Goal: Transaction & Acquisition: Book appointment/travel/reservation

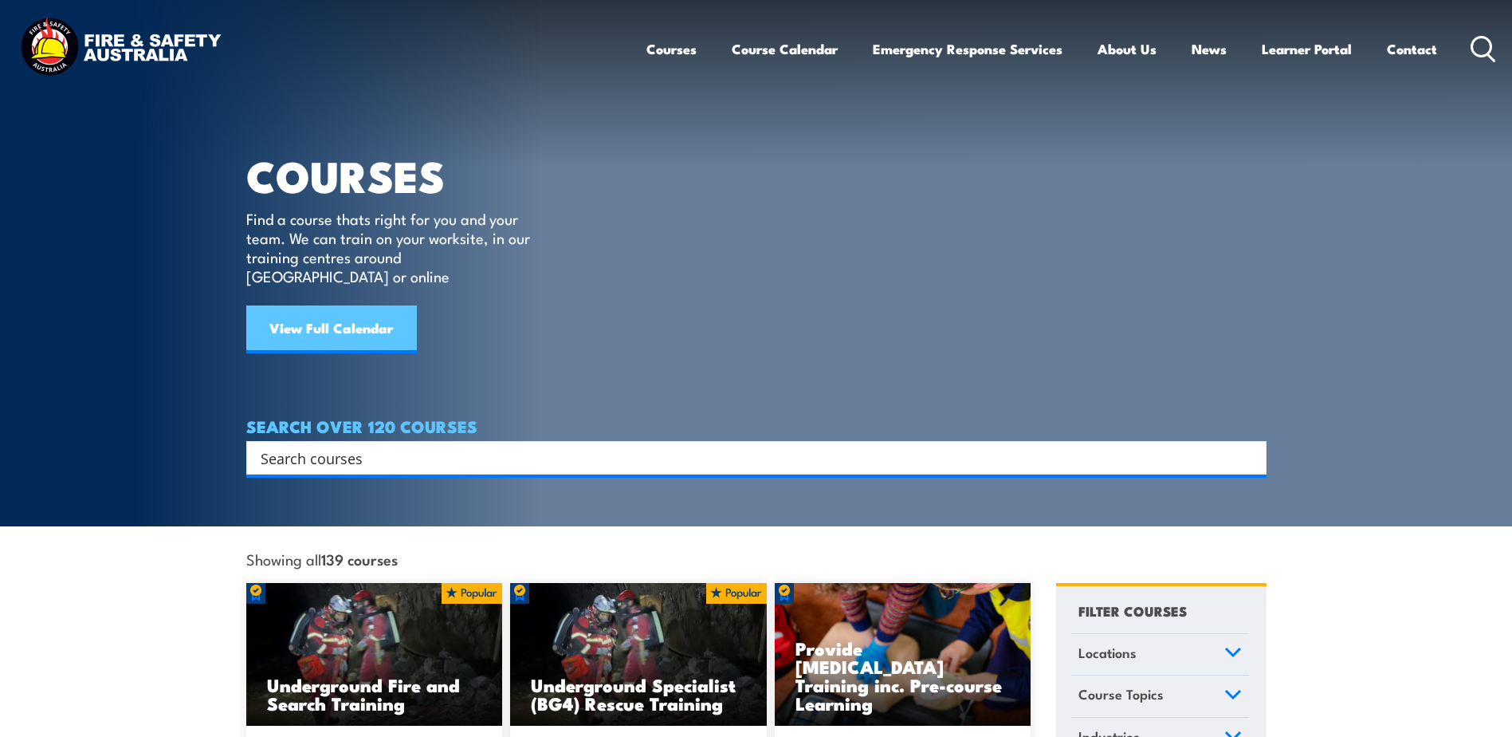
click at [353, 308] on link "View Full Calendar" at bounding box center [331, 329] width 171 height 48
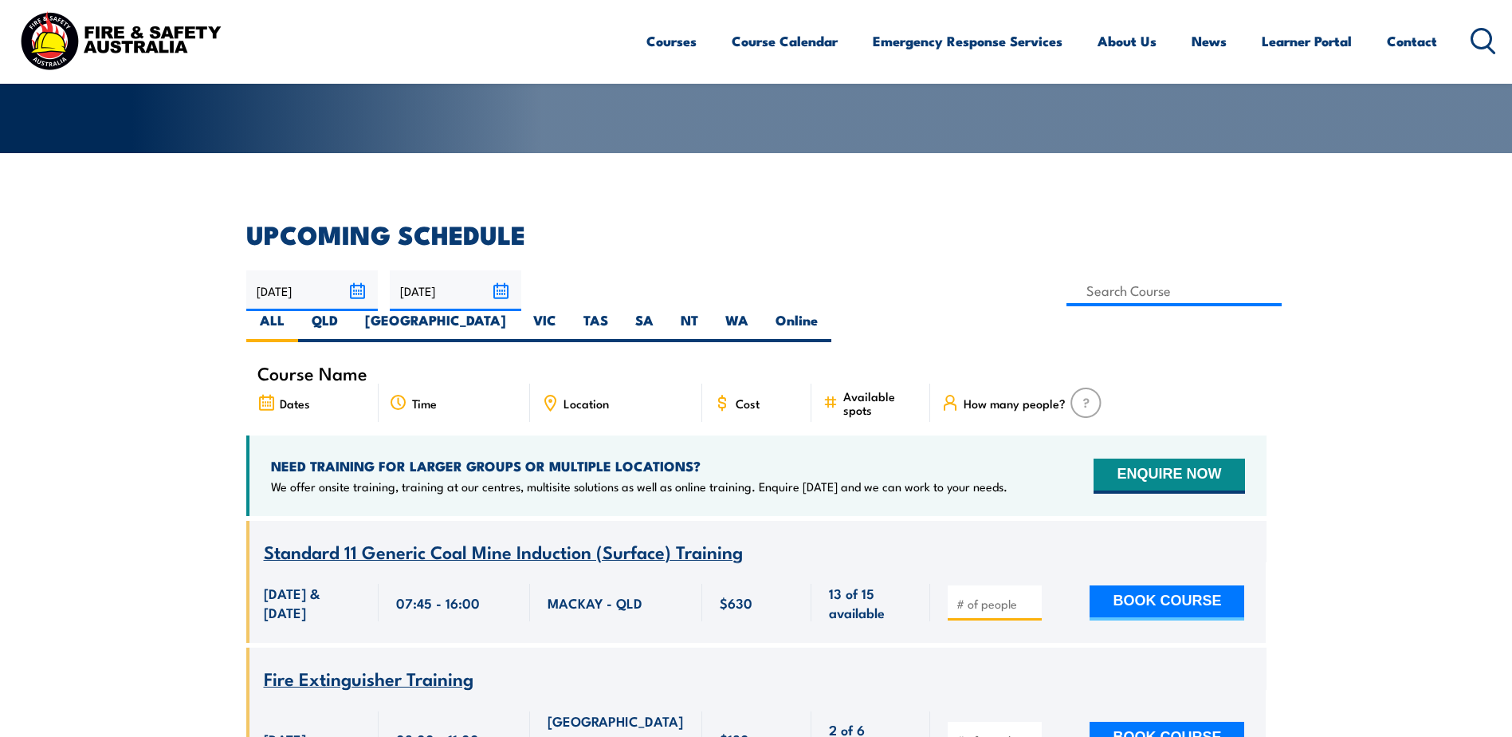
scroll to position [319, 0]
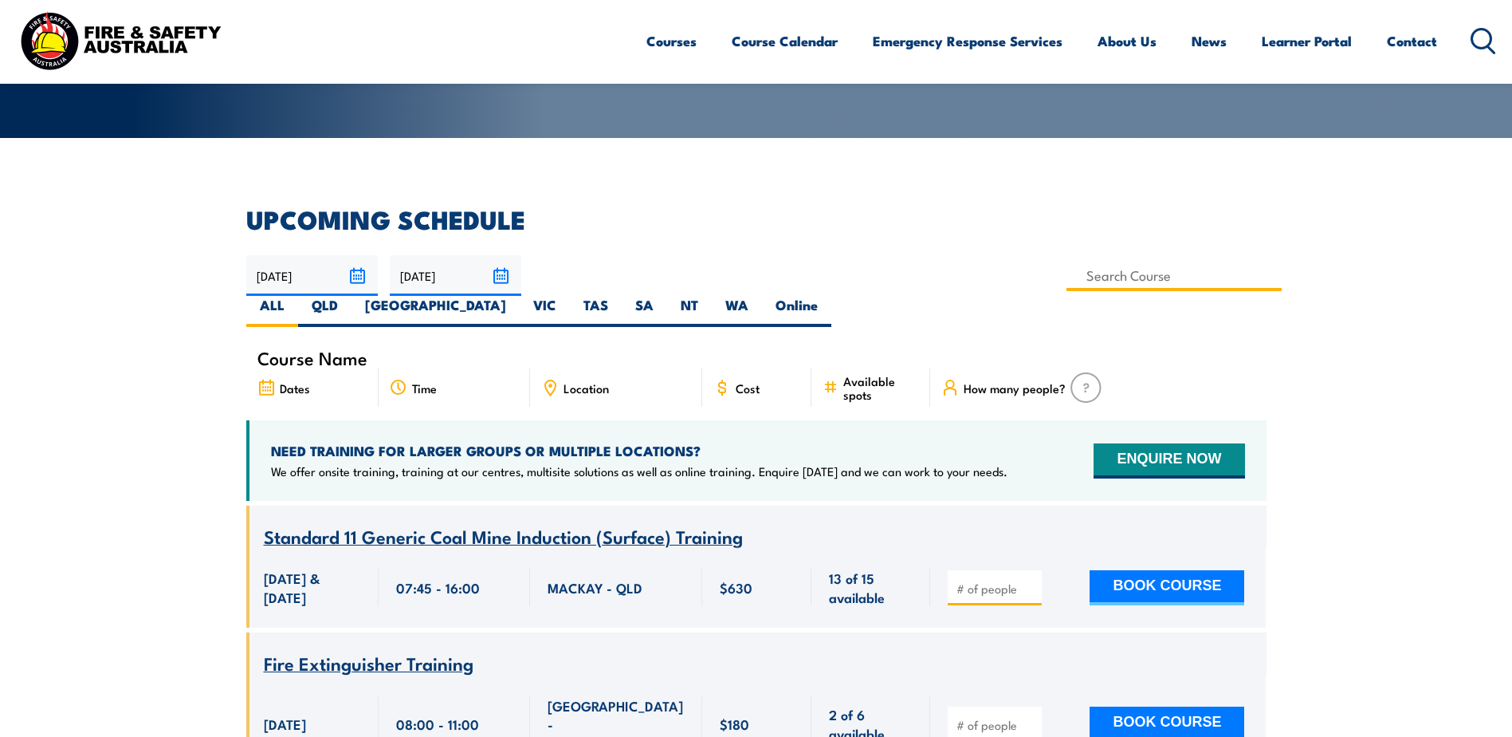
click at [1067, 272] on input at bounding box center [1175, 275] width 216 height 31
type input "QLD Health & Safety Representative Refresher Training"
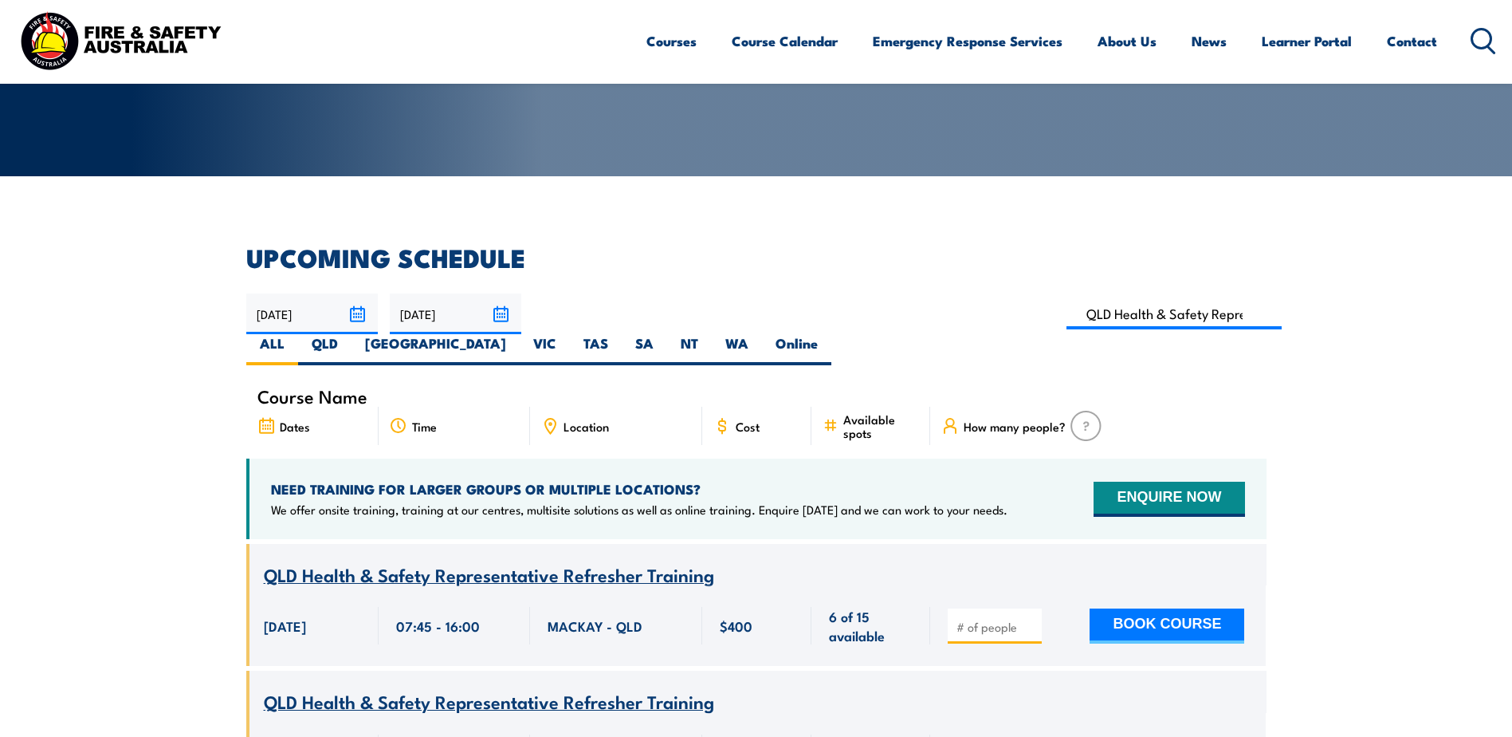
scroll to position [207, 0]
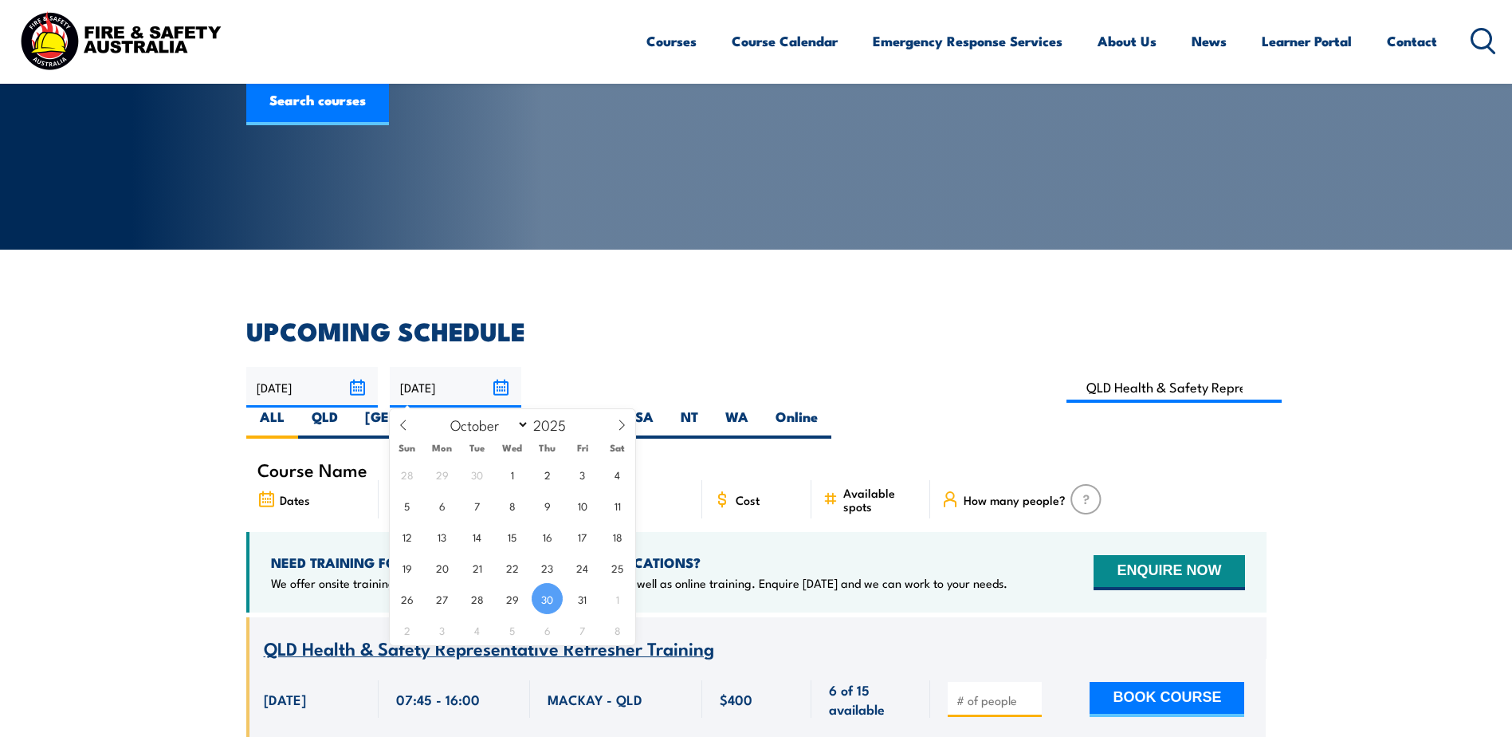
click at [504, 388] on input "30/10/2025" at bounding box center [456, 387] width 132 height 41
click at [624, 429] on icon at bounding box center [621, 424] width 11 height 11
click at [623, 429] on icon at bounding box center [621, 424] width 11 height 11
select select "11"
click at [509, 603] on span "31" at bounding box center [512, 598] width 31 height 31
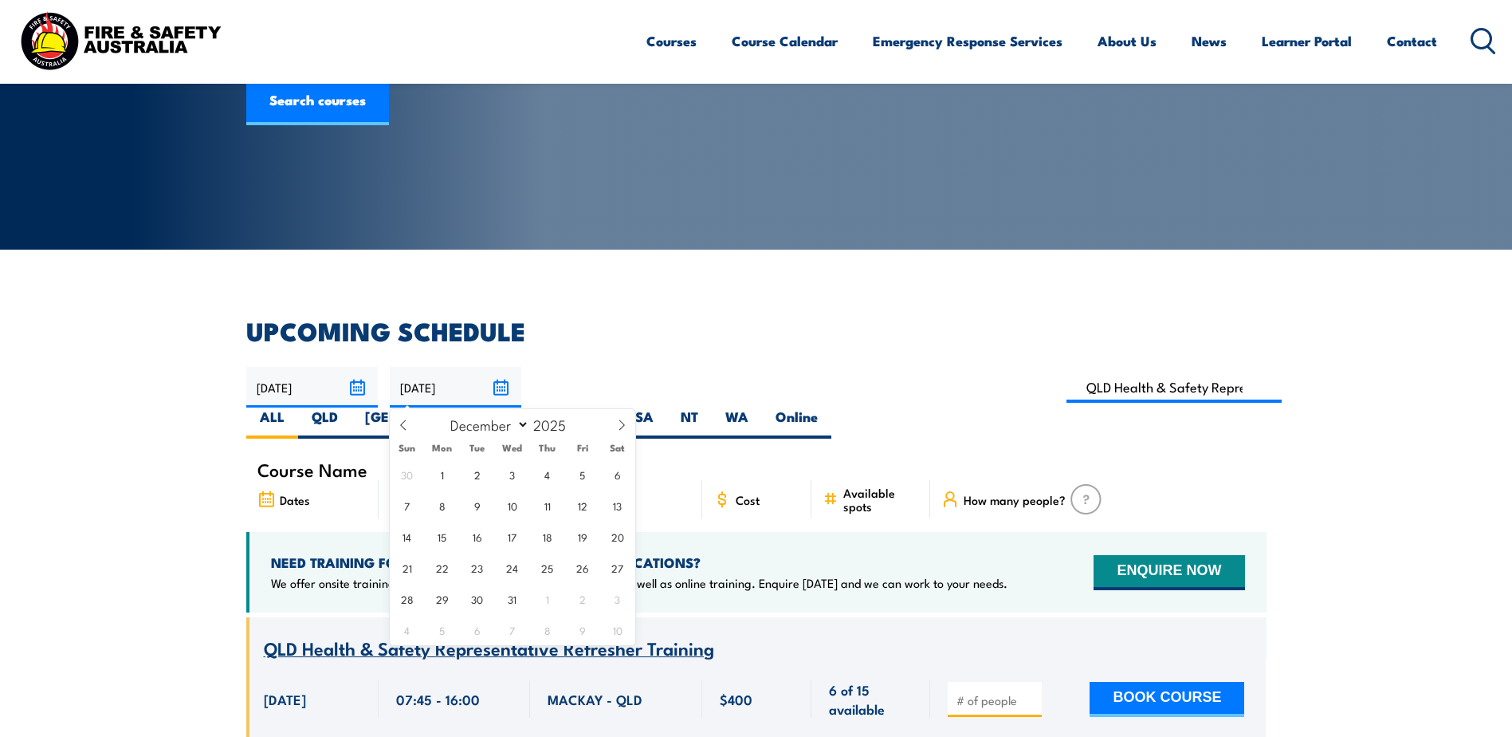
type input "31/12/2025"
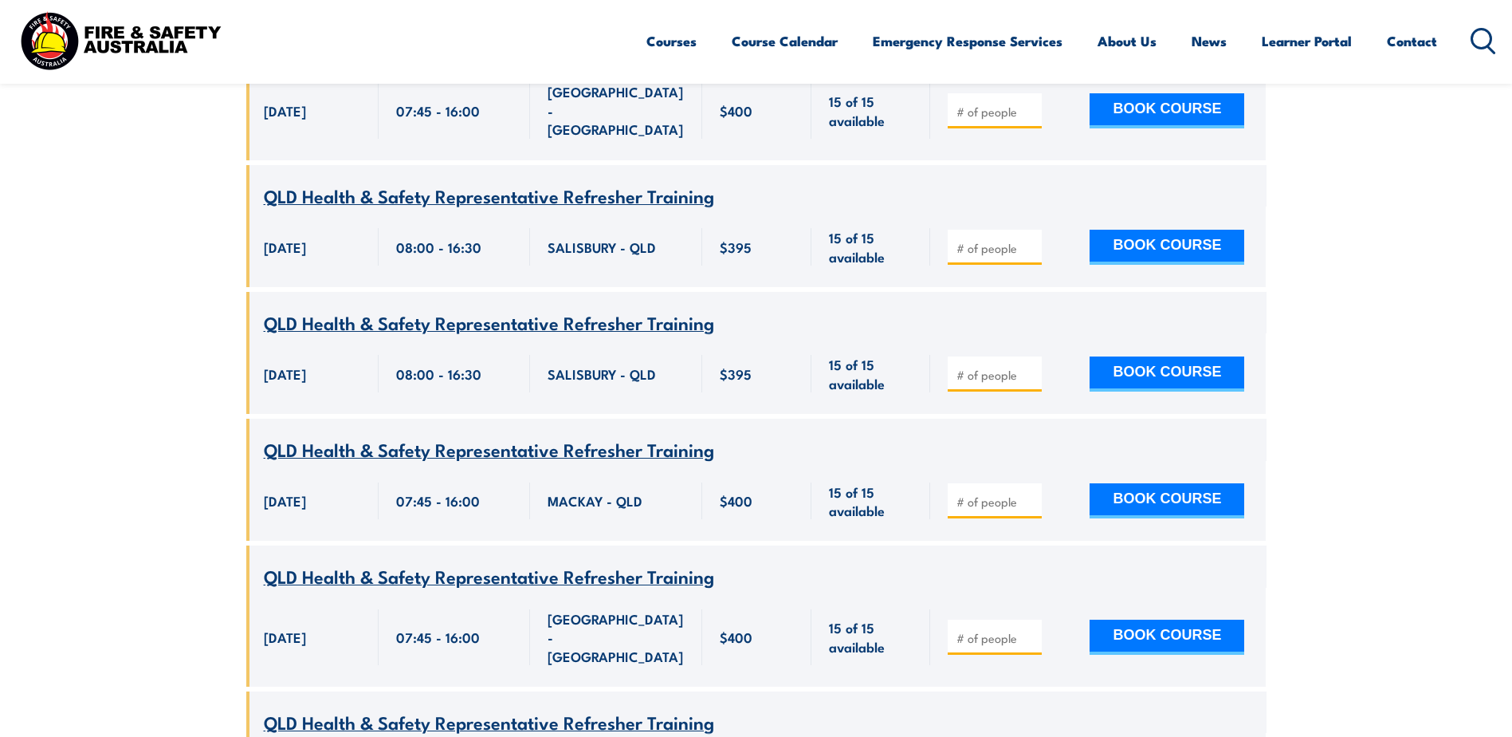
scroll to position [1243, 0]
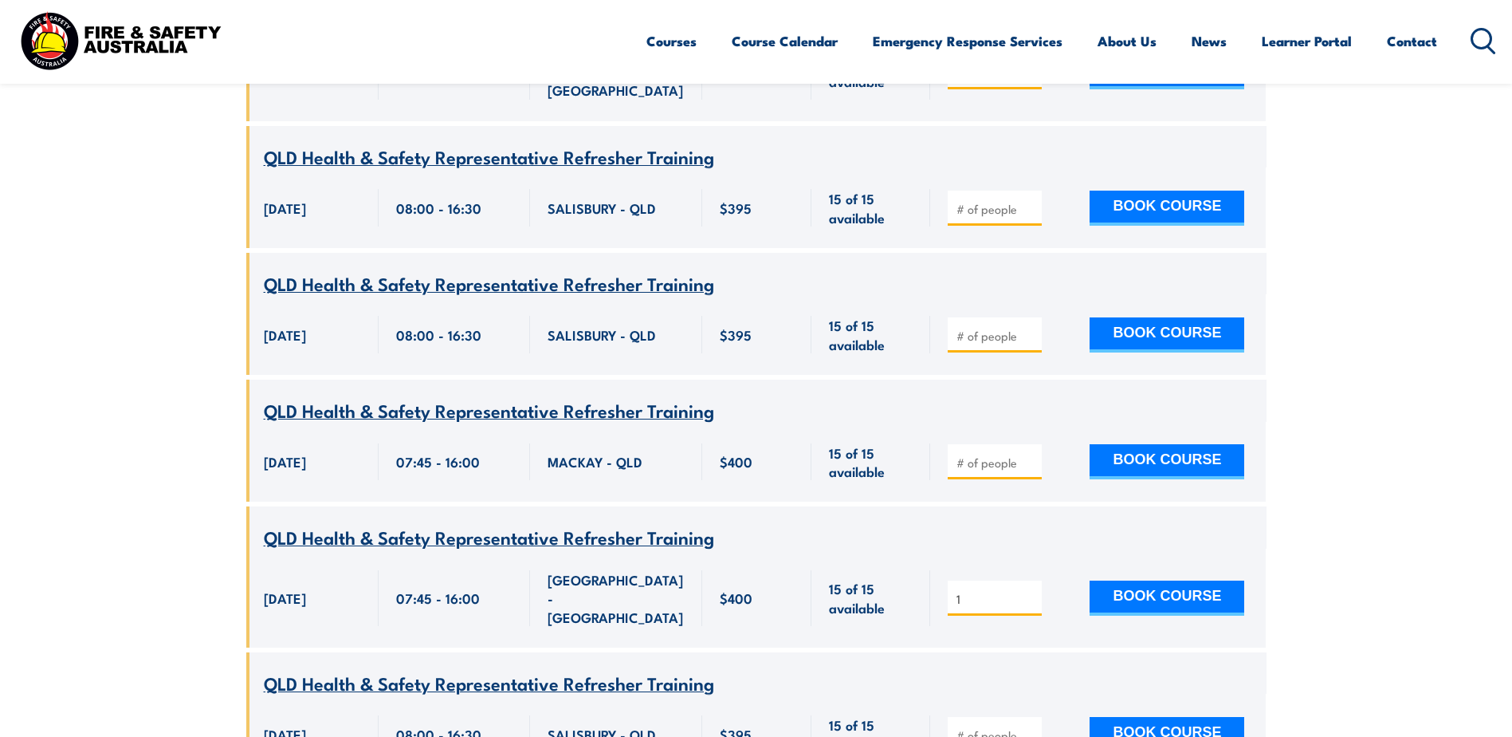
type input "1"
click at [1031, 591] on input "1" at bounding box center [997, 599] width 80 height 16
click at [1084, 551] on div "1 BOOK COURSE" at bounding box center [1098, 597] width 336 height 99
click at [1181, 580] on button "BOOK COURSE" at bounding box center [1167, 597] width 155 height 35
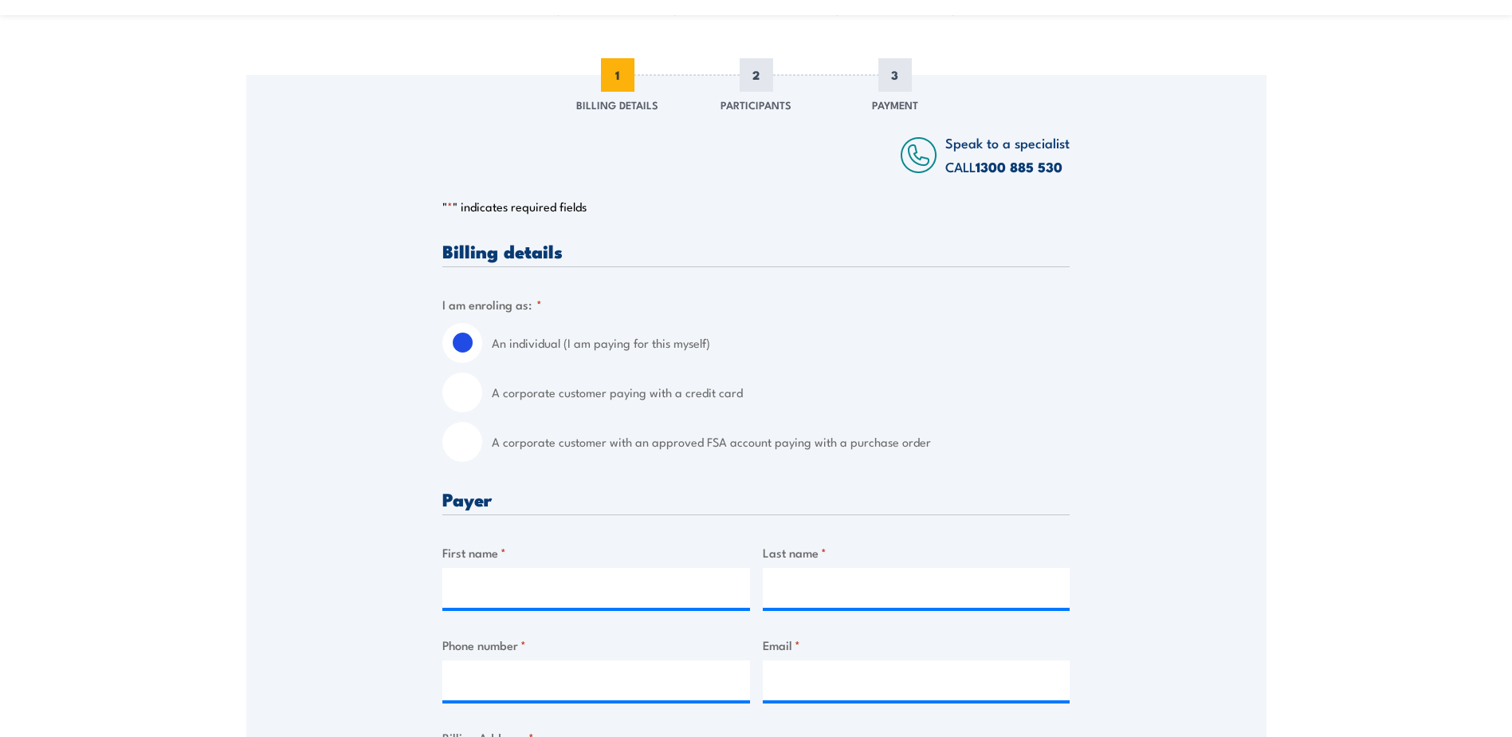
scroll to position [239, 0]
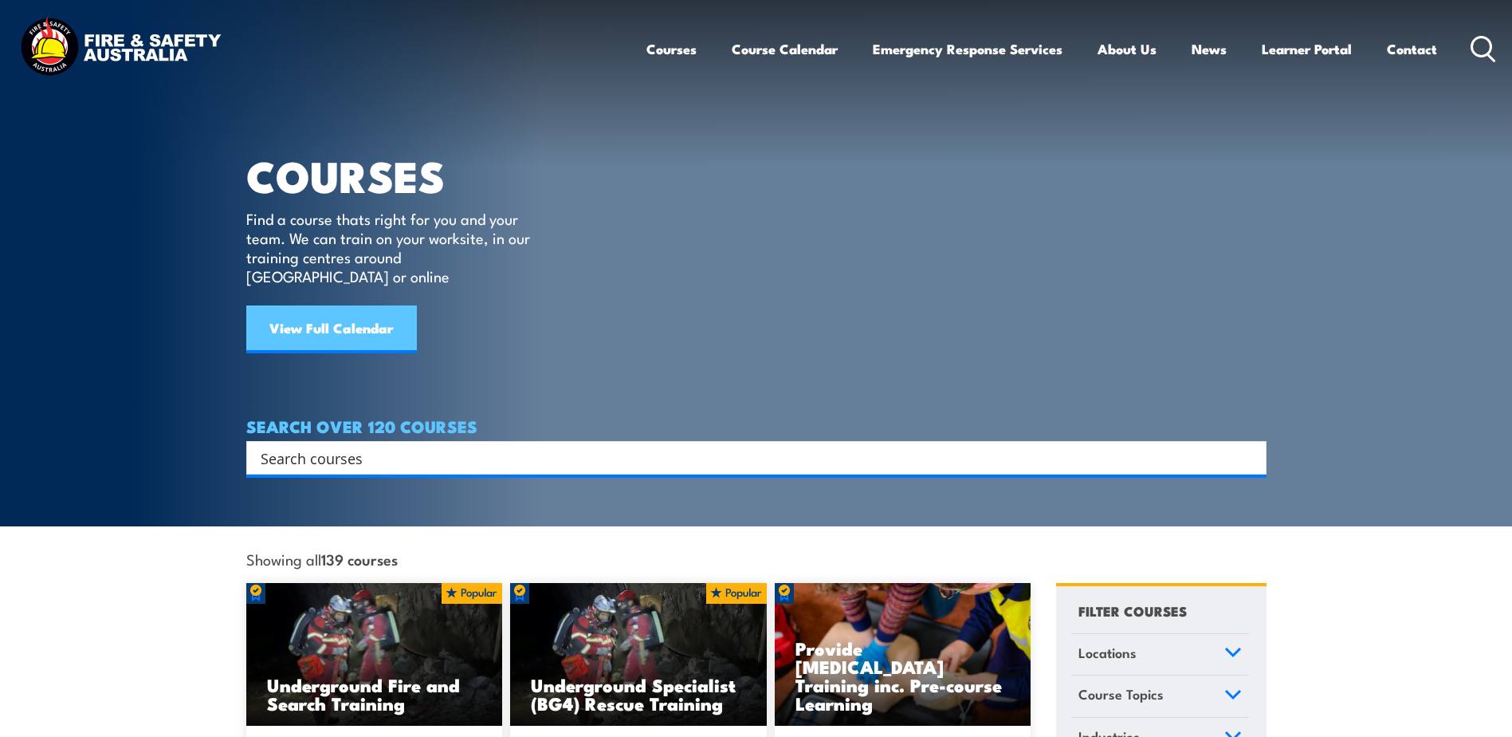
click at [348, 305] on link "View Full Calendar" at bounding box center [331, 329] width 171 height 48
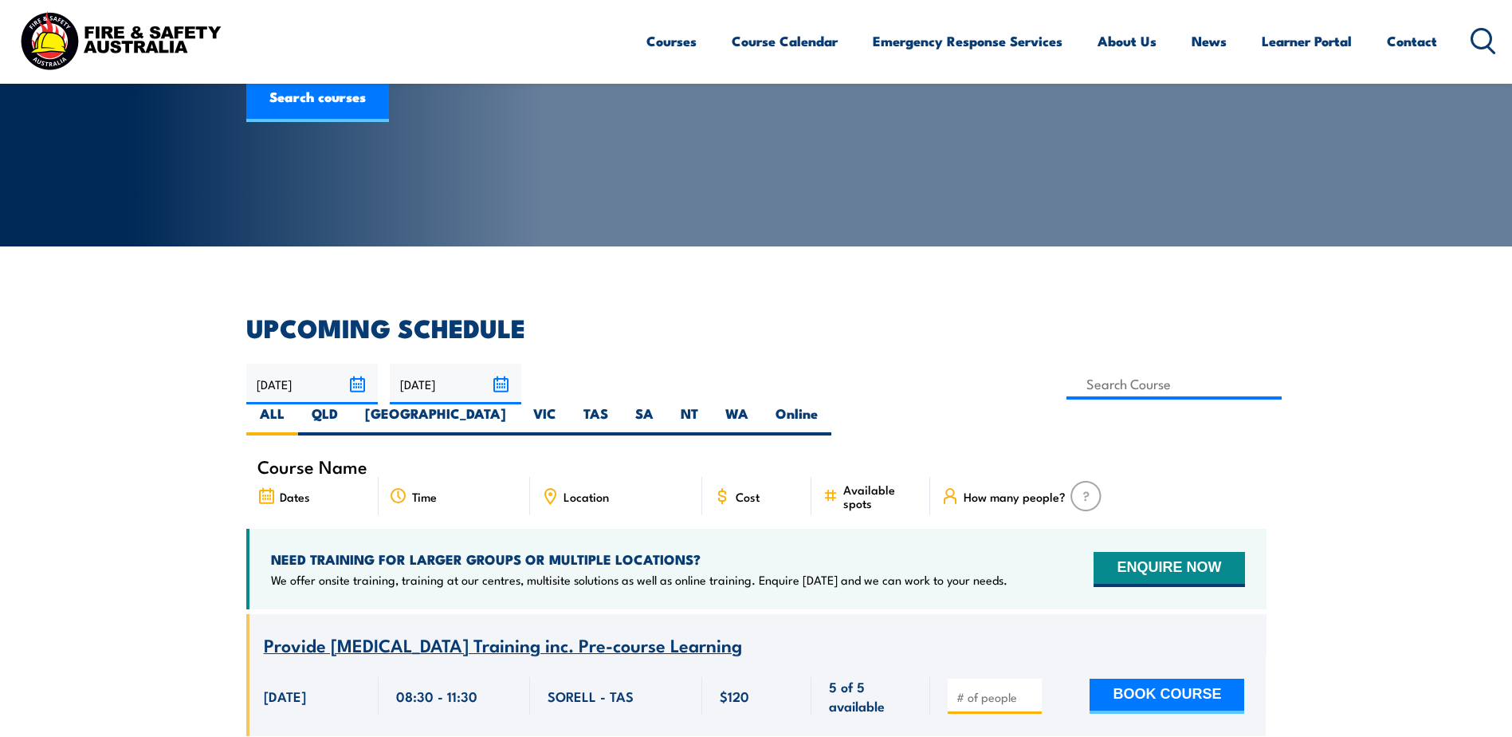
scroll to position [239, 0]
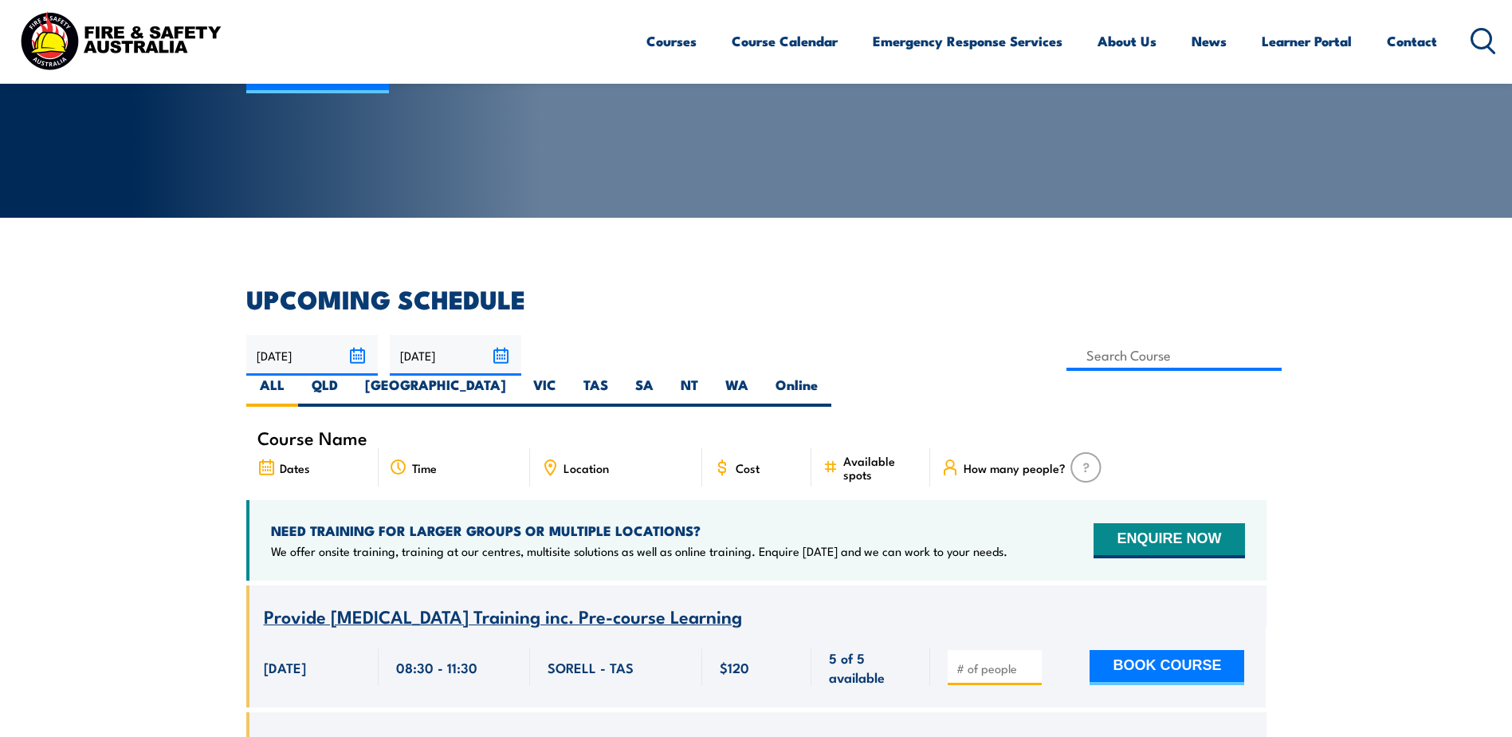
click at [503, 356] on input "[DATE]" at bounding box center [456, 355] width 132 height 41
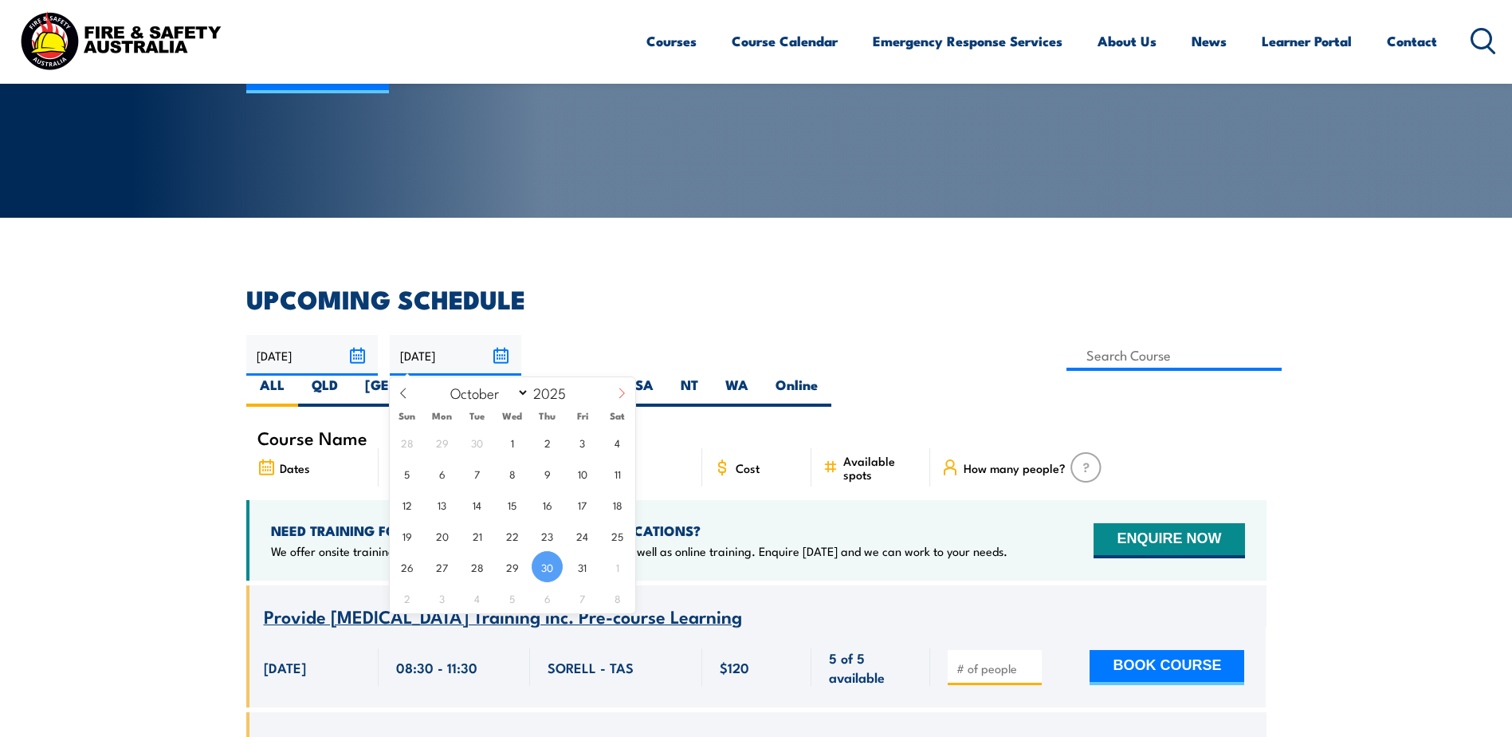
click at [625, 392] on icon at bounding box center [621, 392] width 11 height 11
click at [626, 392] on icon at bounding box center [621, 392] width 11 height 11
select select "11"
click at [517, 564] on span "31" at bounding box center [512, 566] width 31 height 31
type input "31/12/2025"
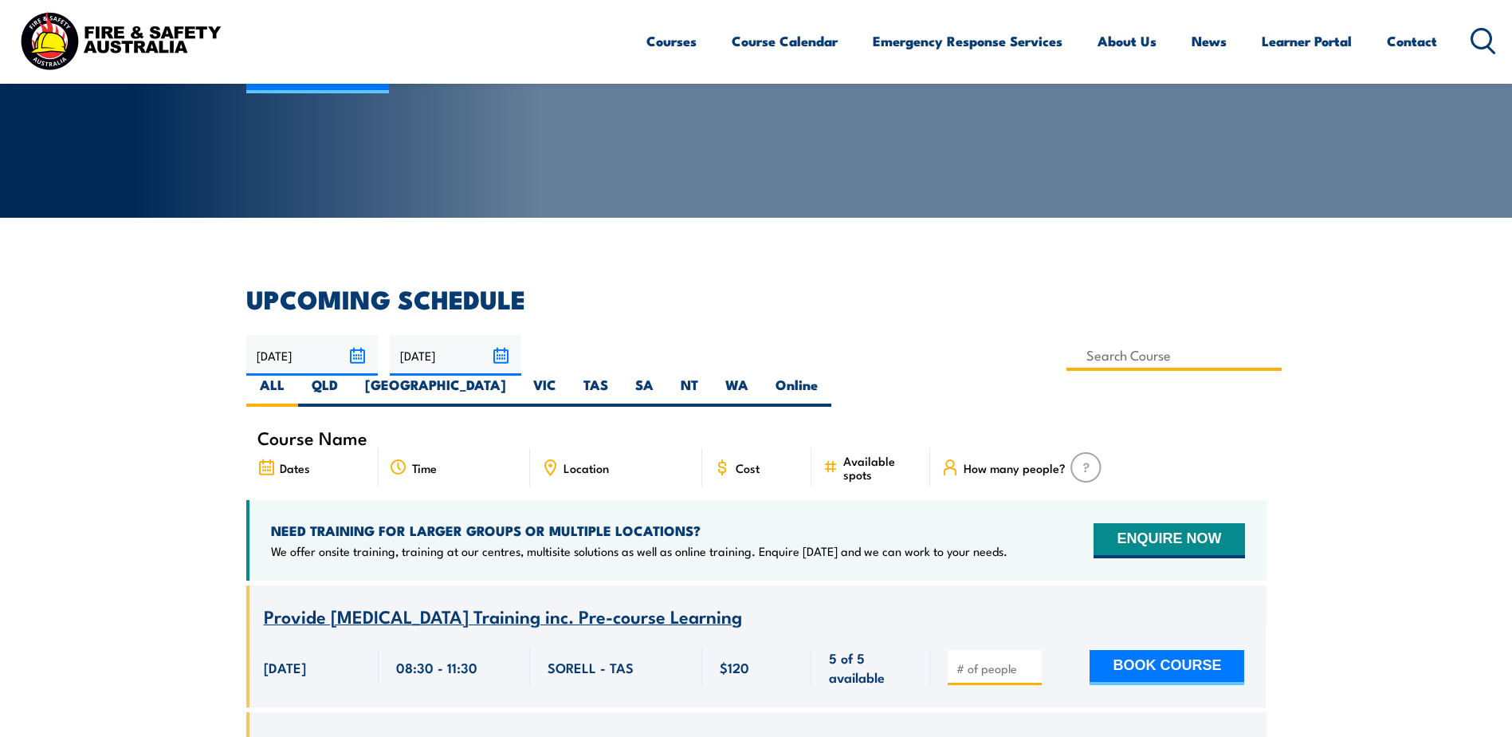
click at [1067, 359] on input at bounding box center [1175, 355] width 216 height 31
type input "QLD Health & Safety Representative Refresher Training"
click at [352, 375] on label "QLD" at bounding box center [324, 390] width 53 height 31
click at [348, 375] on input "QLD" at bounding box center [343, 380] width 10 height 10
radio input "true"
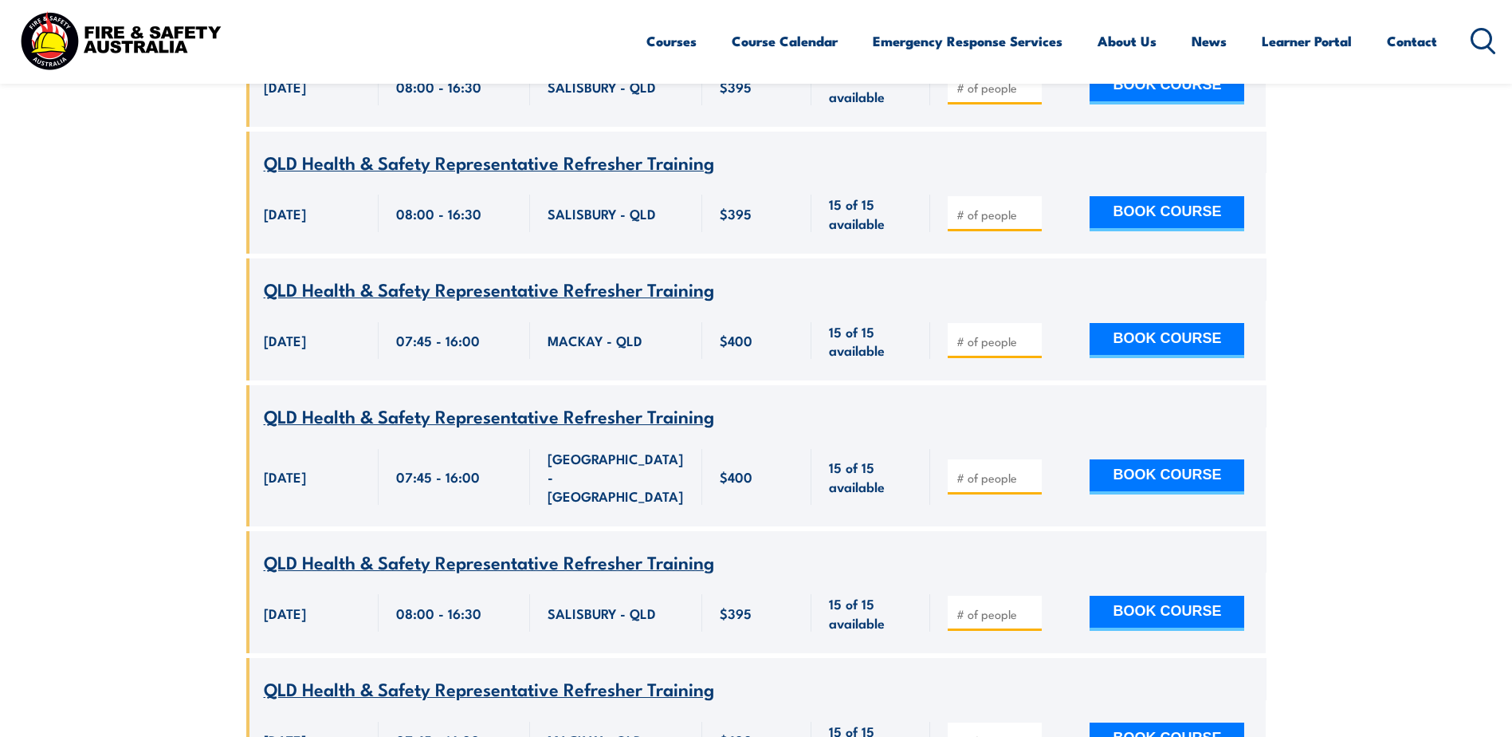
scroll to position [1403, 0]
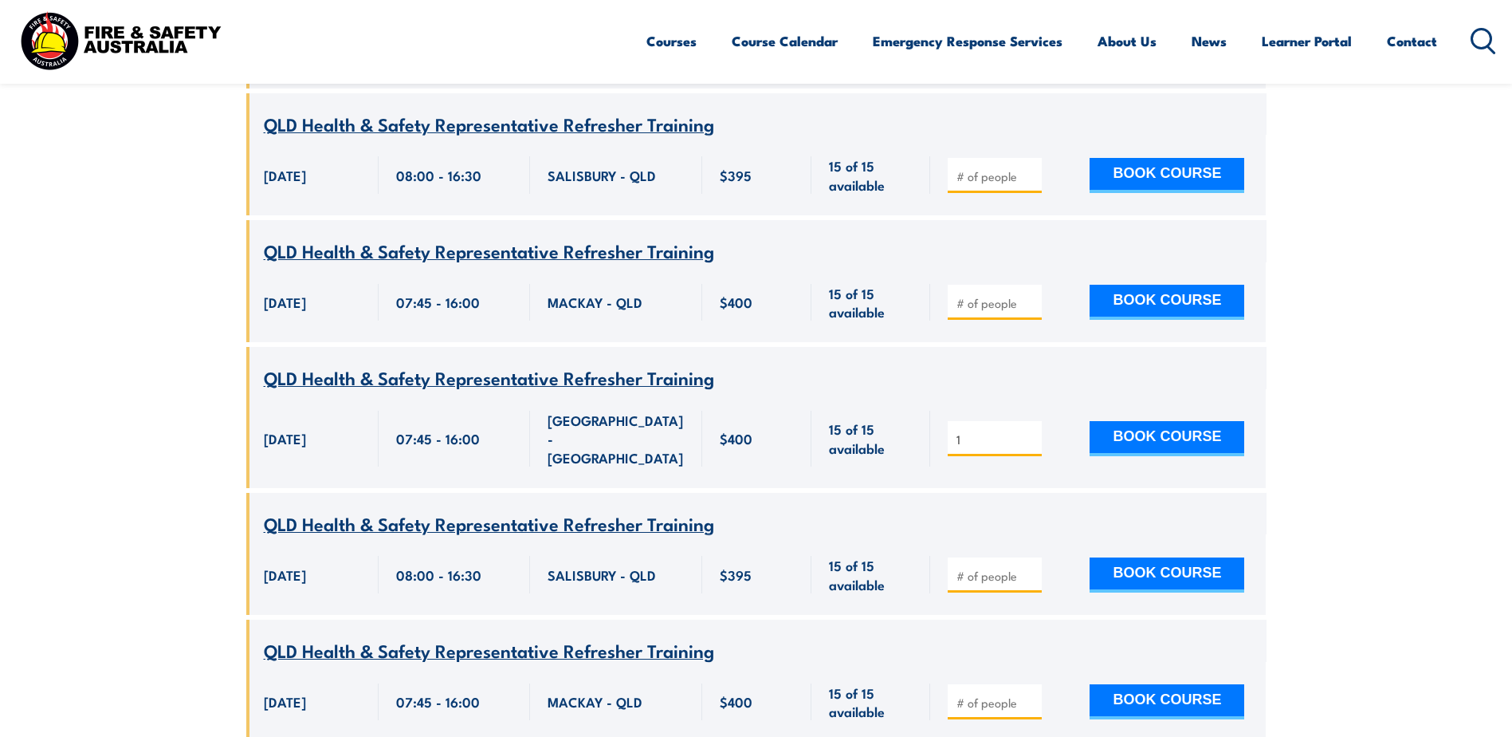
type input "1"
click at [1027, 431] on input "1" at bounding box center [997, 439] width 80 height 16
click at [1138, 421] on button "BOOK COURSE" at bounding box center [1167, 438] width 155 height 35
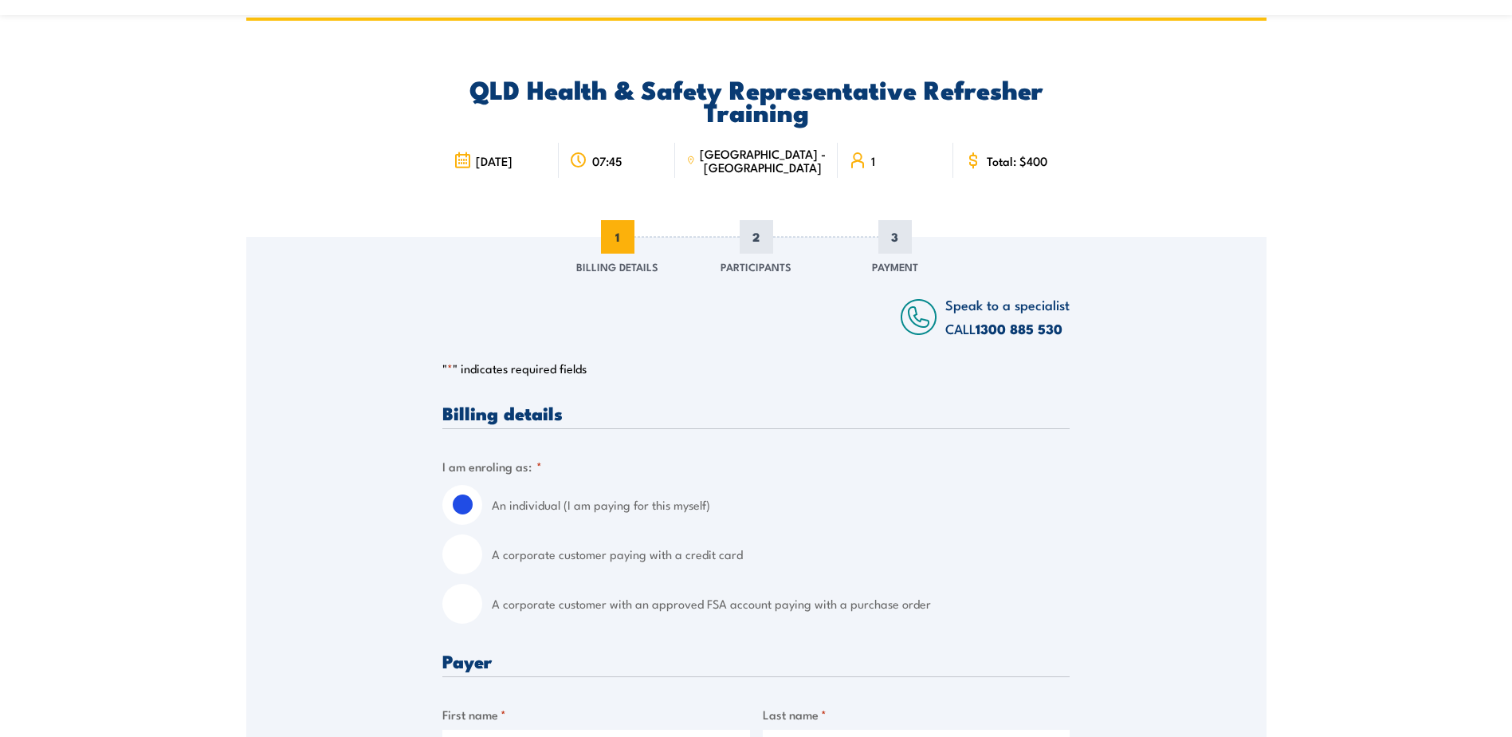
scroll to position [239, 0]
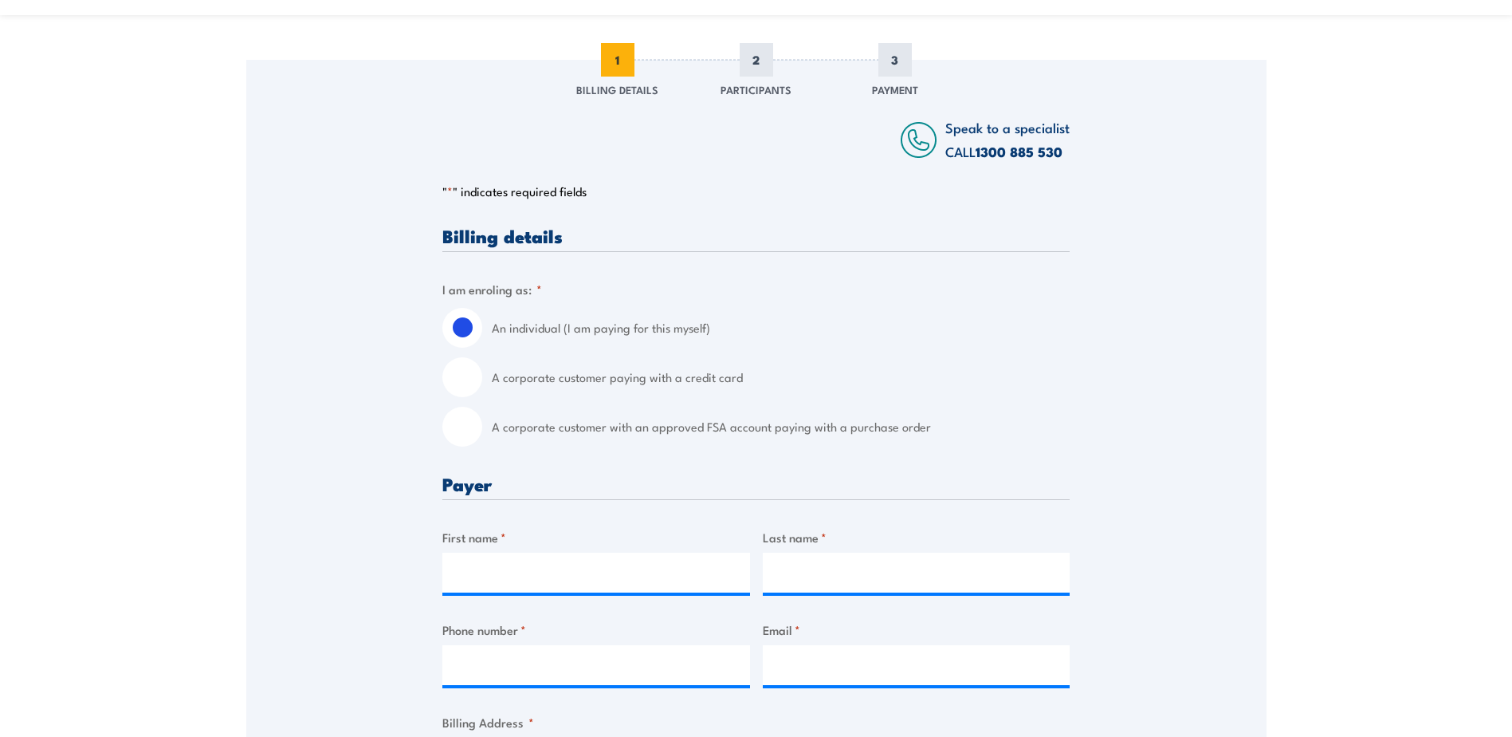
click at [459, 379] on input "A corporate customer paying with a credit card" at bounding box center [462, 377] width 40 height 40
radio input "true"
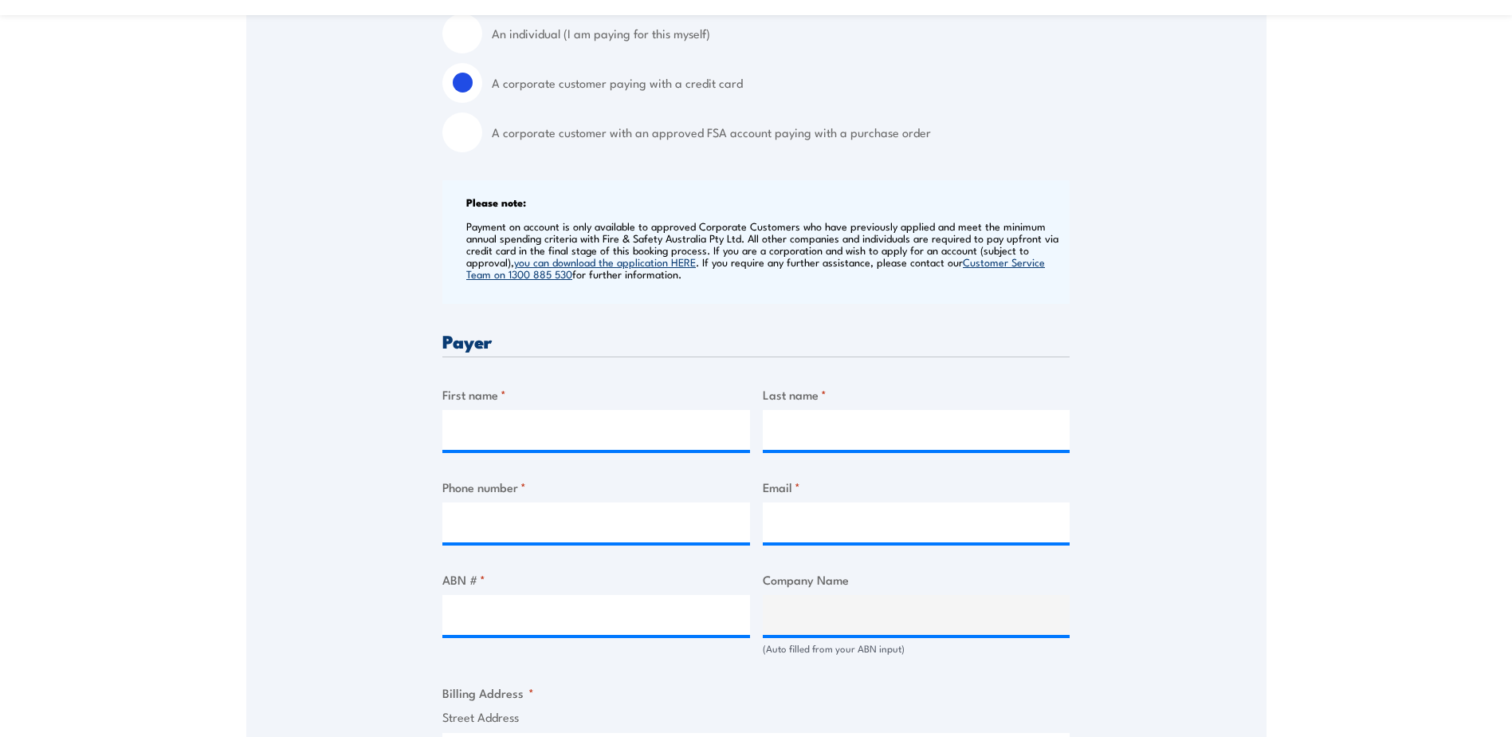
scroll to position [638, 0]
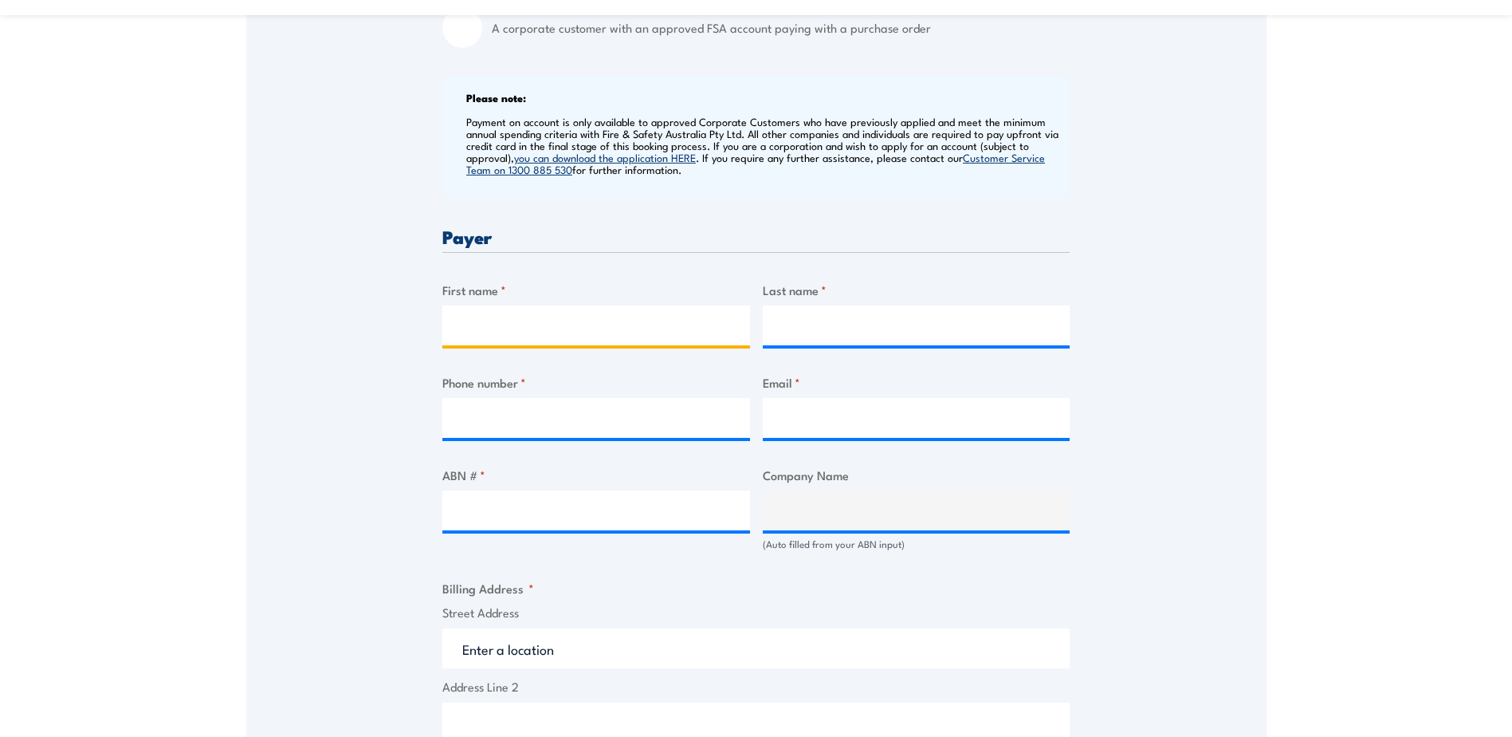
click at [538, 330] on input "First name *" at bounding box center [596, 325] width 308 height 40
type input "[PERSON_NAME]"
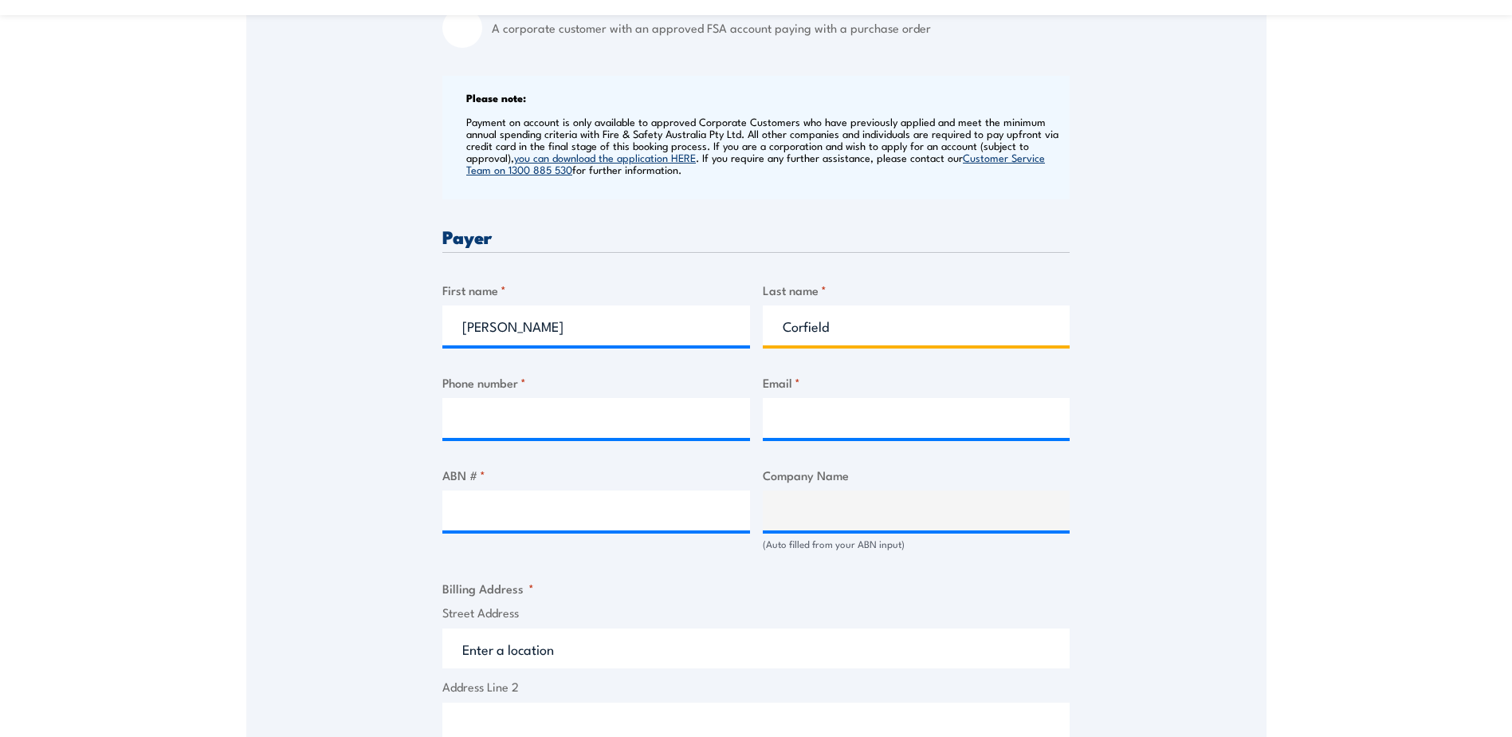
type input "Corfield"
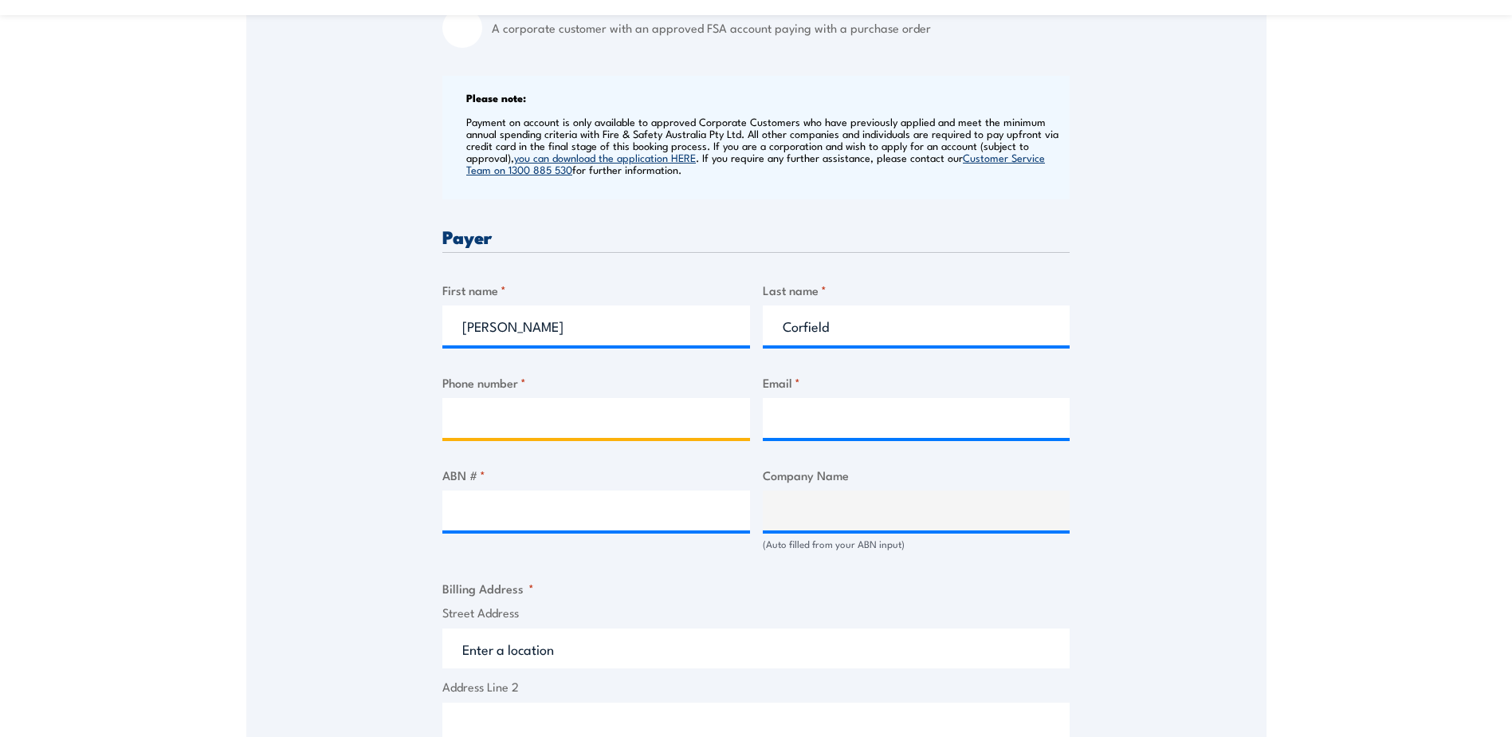
click at [452, 412] on input "Phone number *" at bounding box center [596, 418] width 308 height 40
type input "07 4992 7387"
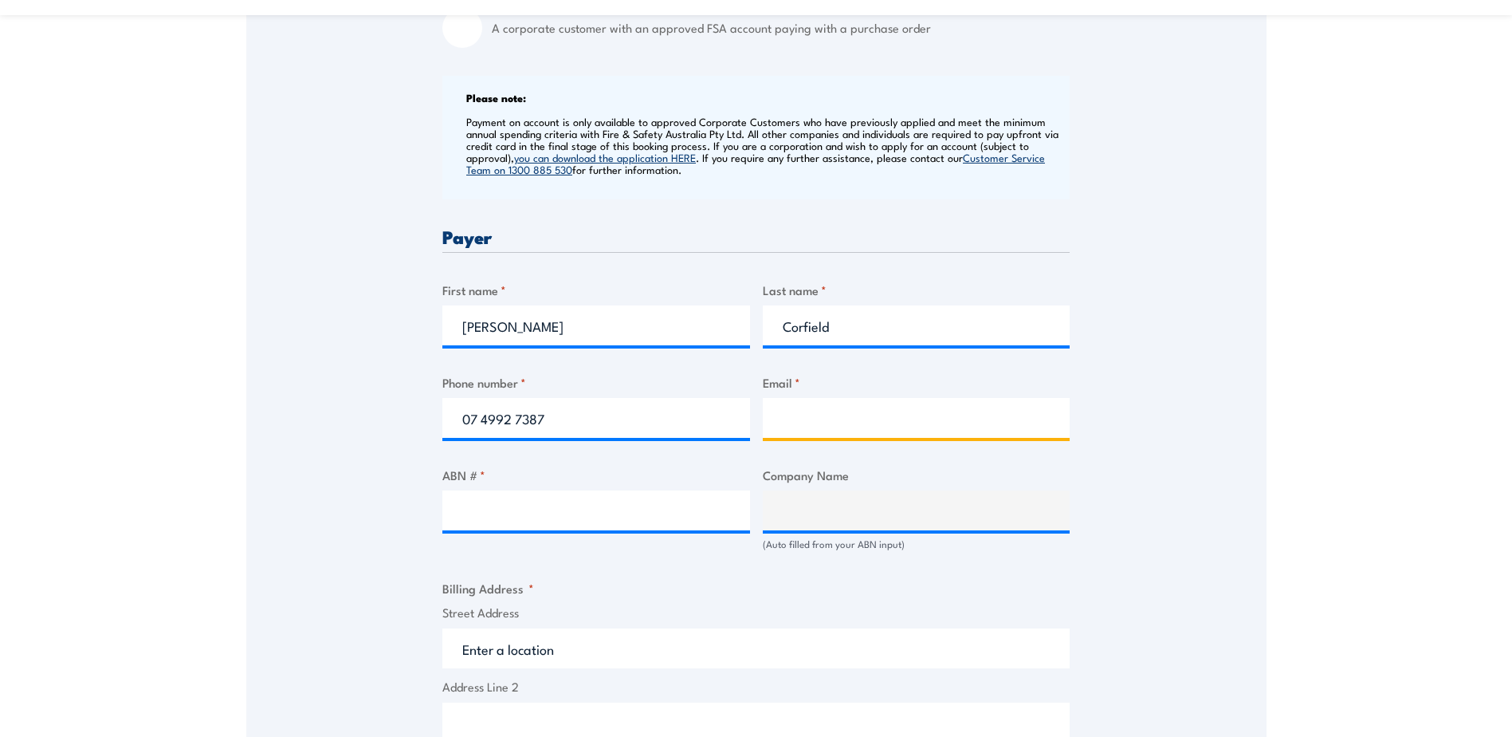
click at [811, 426] on input "Email *" at bounding box center [917, 418] width 308 height 40
type input "di.corfield@banana.qld.gov.au"
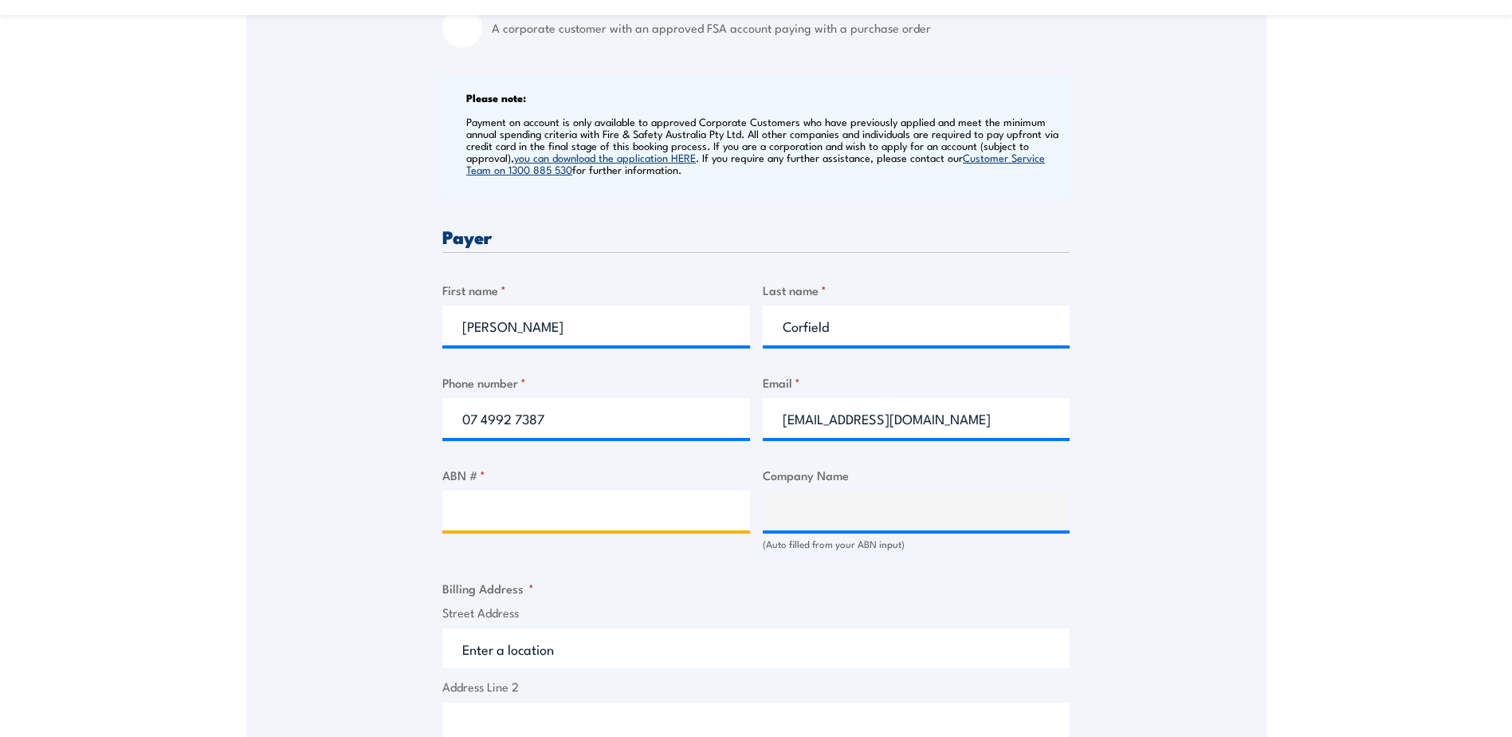
click at [660, 502] on input "ABN # *" at bounding box center [596, 510] width 308 height 40
type input "85 946 116 646"
type input "BANANA SHIRE COUNCIL"
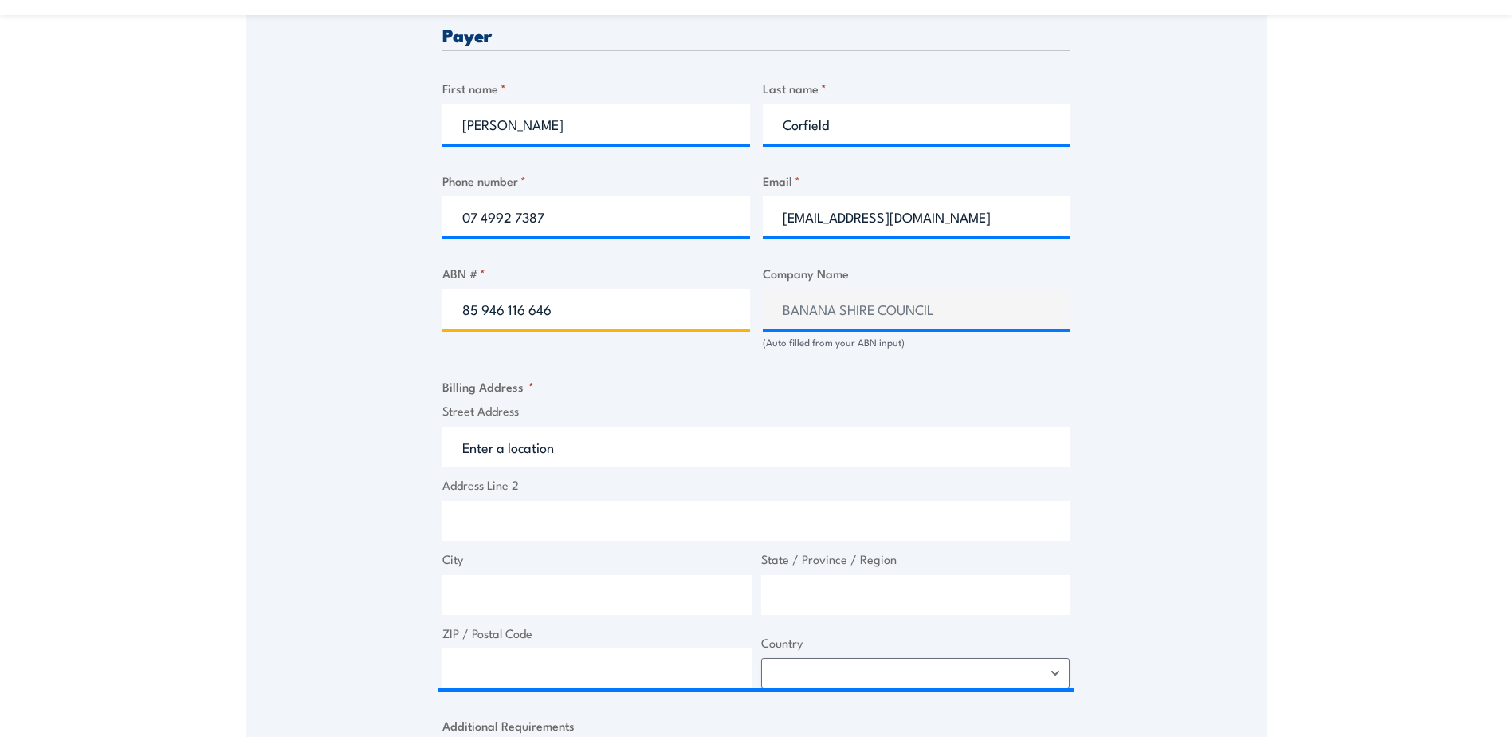
scroll to position [877, 0]
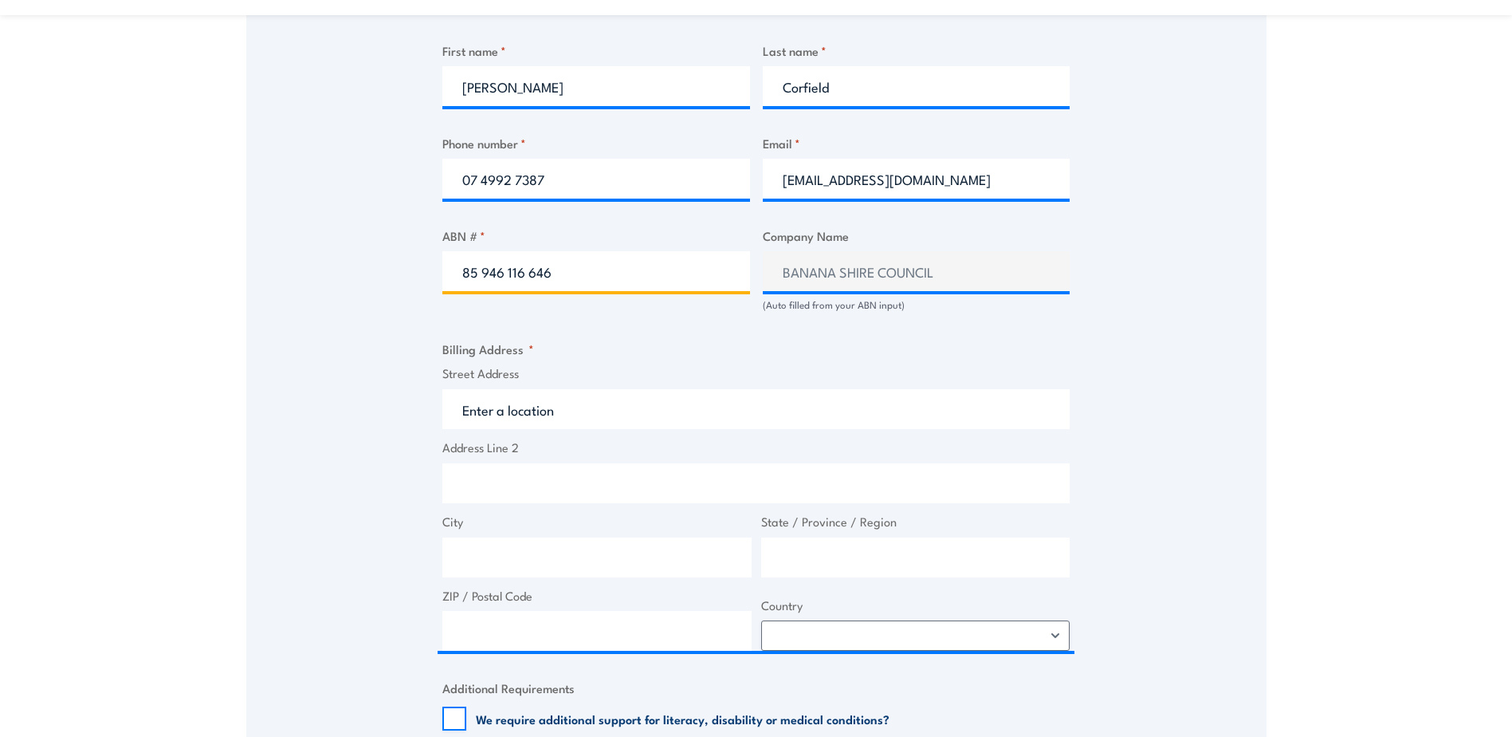
type input "85 946 116 646"
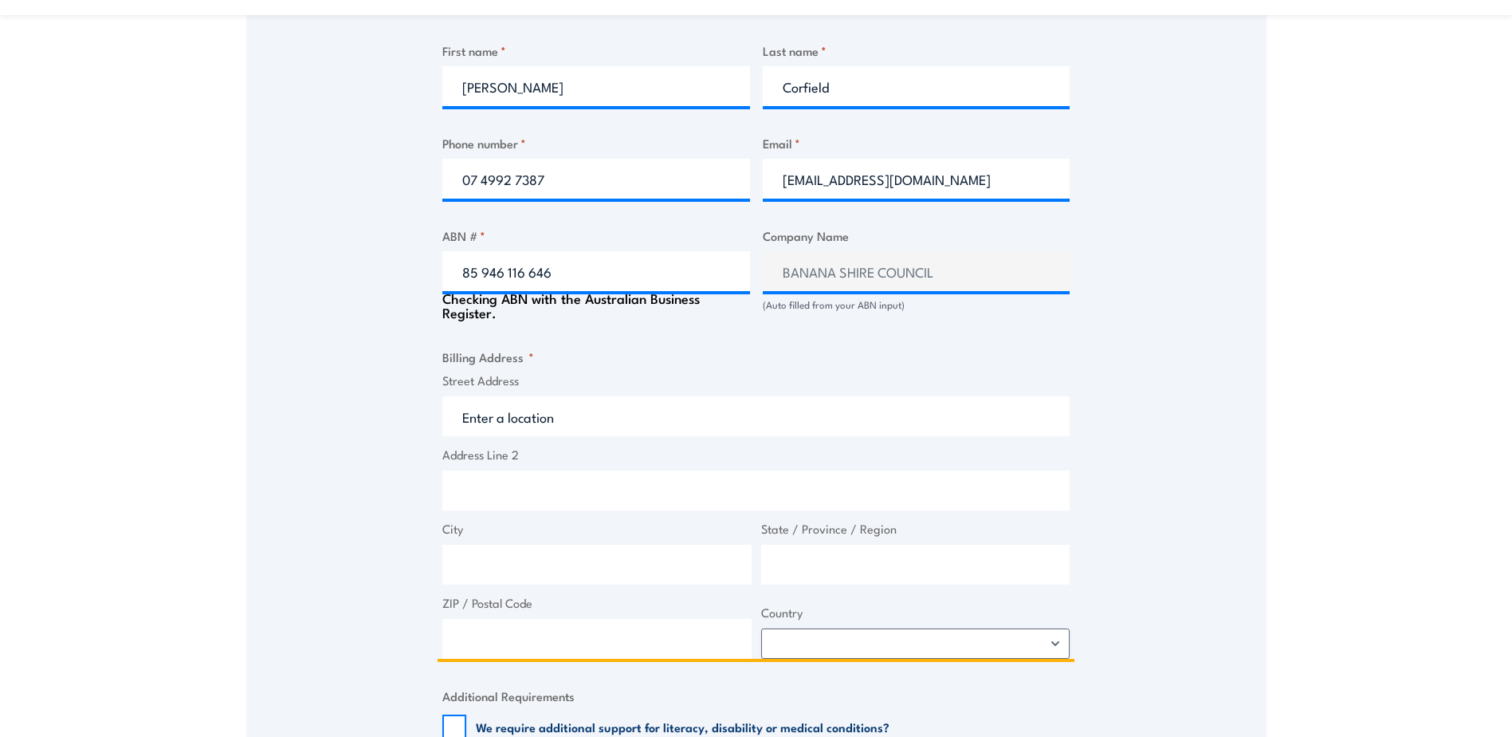
click at [613, 414] on input "Street Address" at bounding box center [755, 416] width 627 height 40
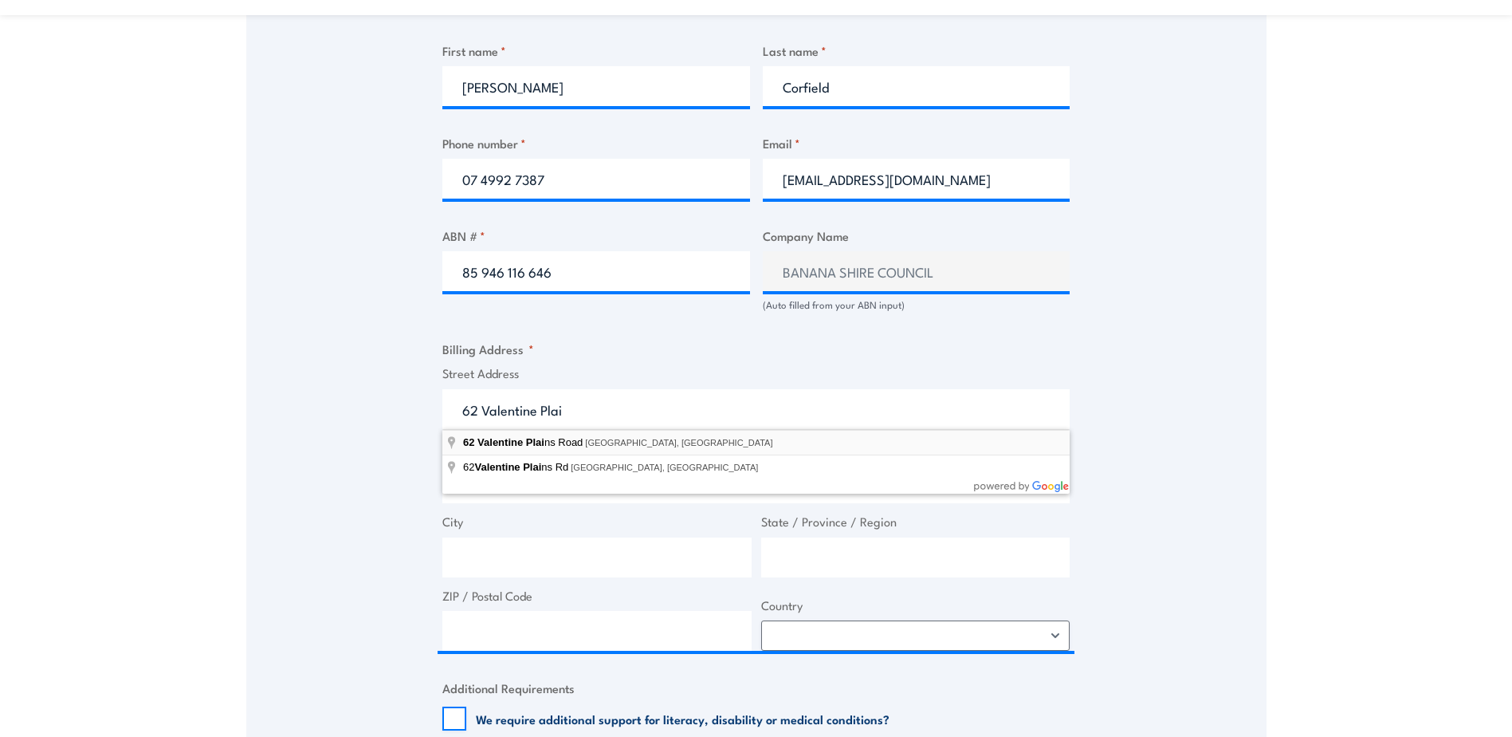
type input "62 Valentine Plains Road, Valentine Plains QLD, Australia"
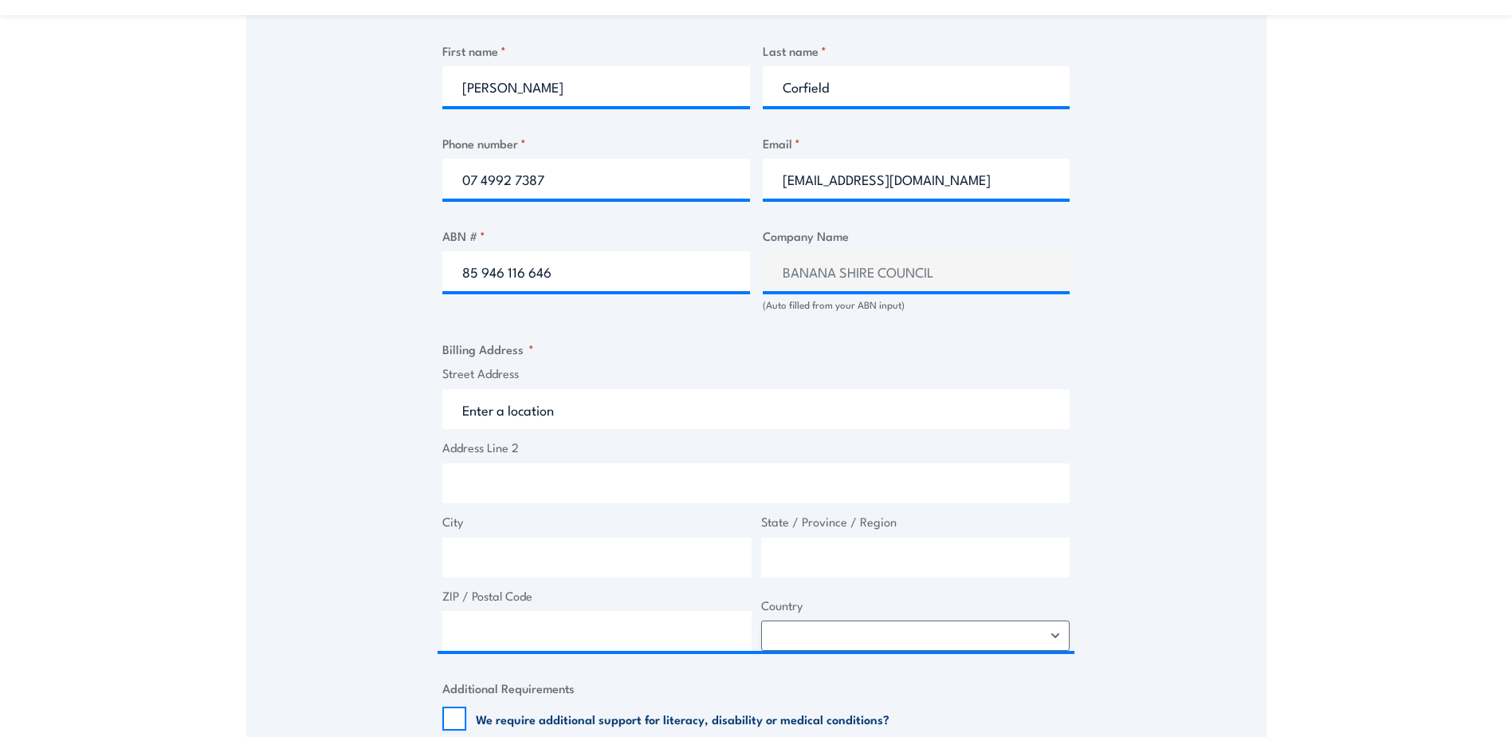
type input "62 Valentine Plains Rd"
type input "Valentine Plains"
type input "Queensland"
type input "4715"
select select "Australia"
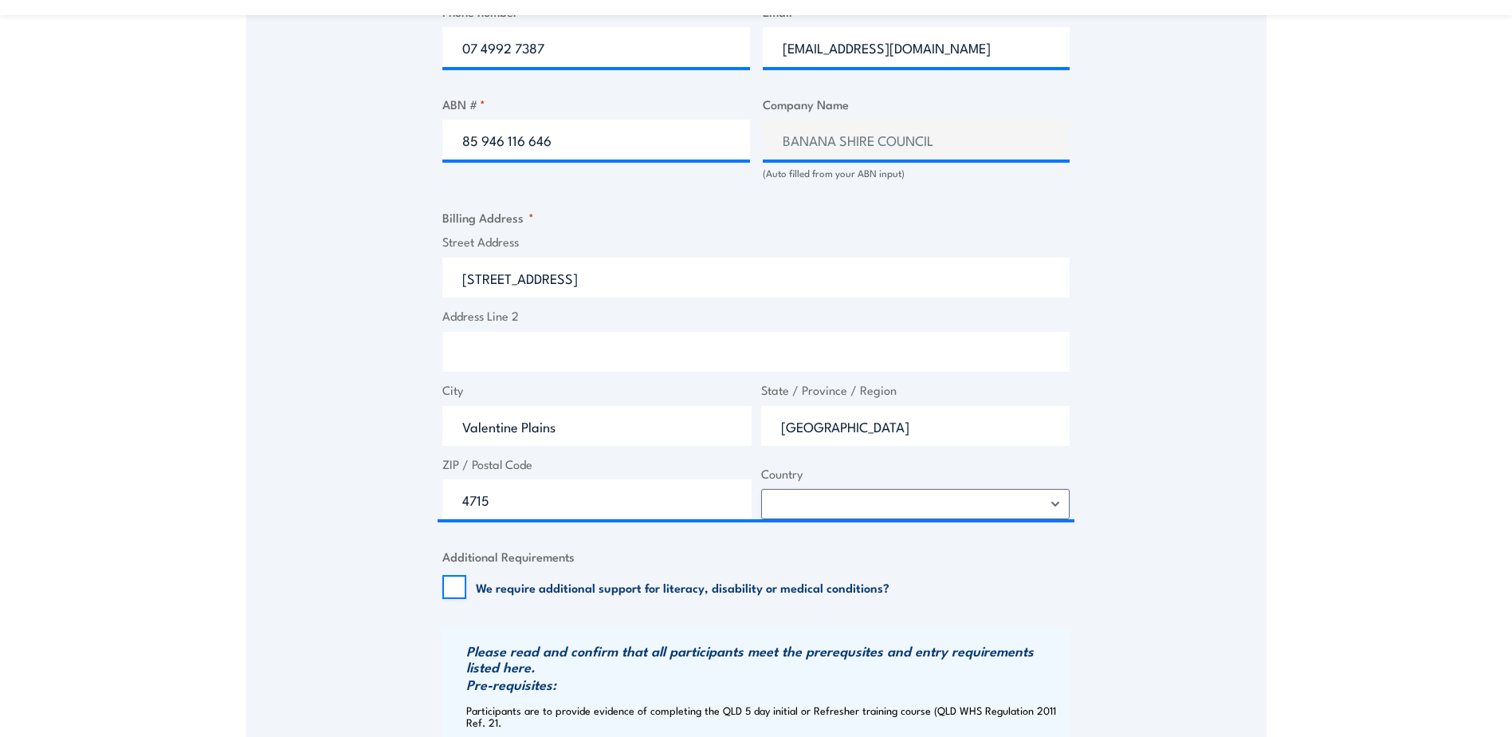
scroll to position [1036, 0]
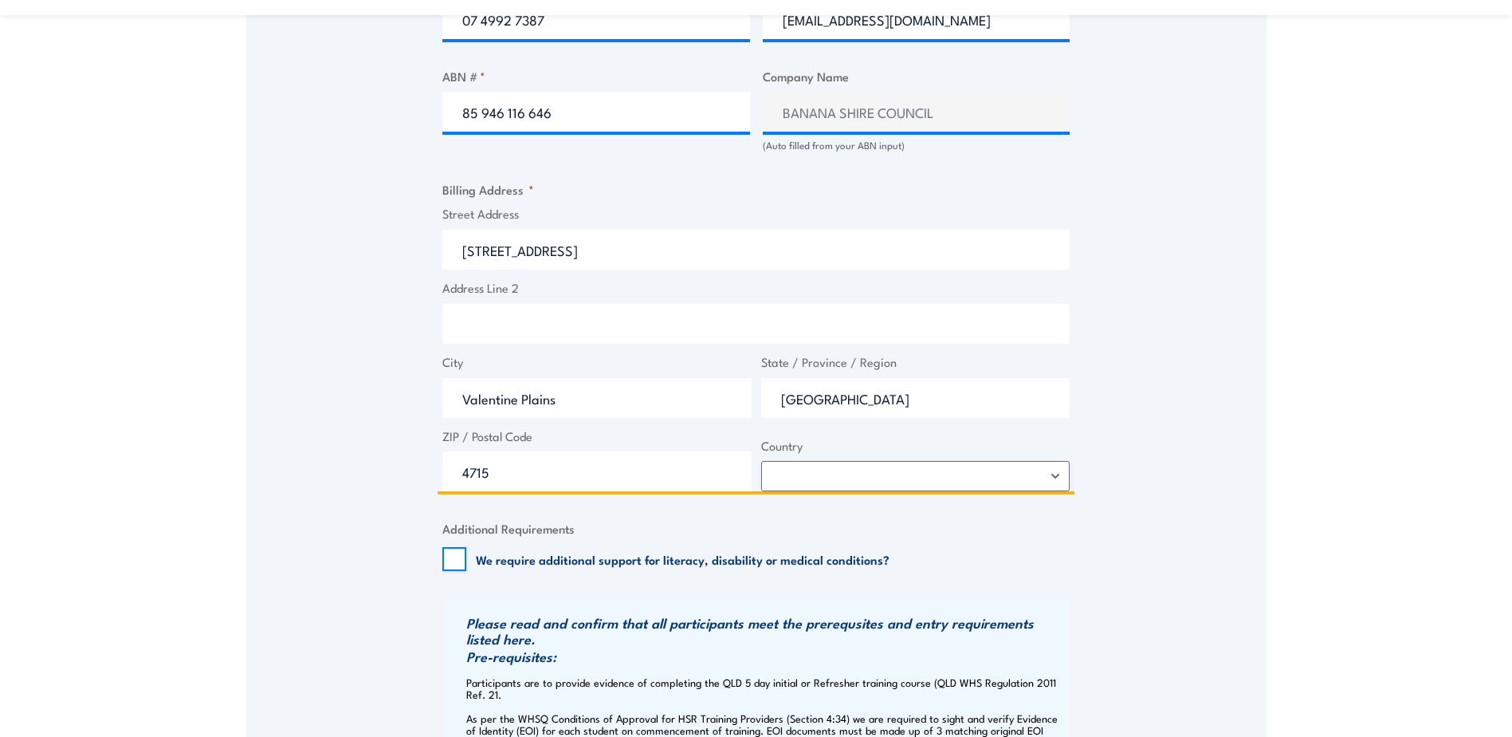
drag, startPoint x: 572, startPoint y: 401, endPoint x: 462, endPoint y: 389, distance: 109.9
click at [462, 389] on input "Valentine Plains" at bounding box center [596, 398] width 309 height 40
type input "Biloela"
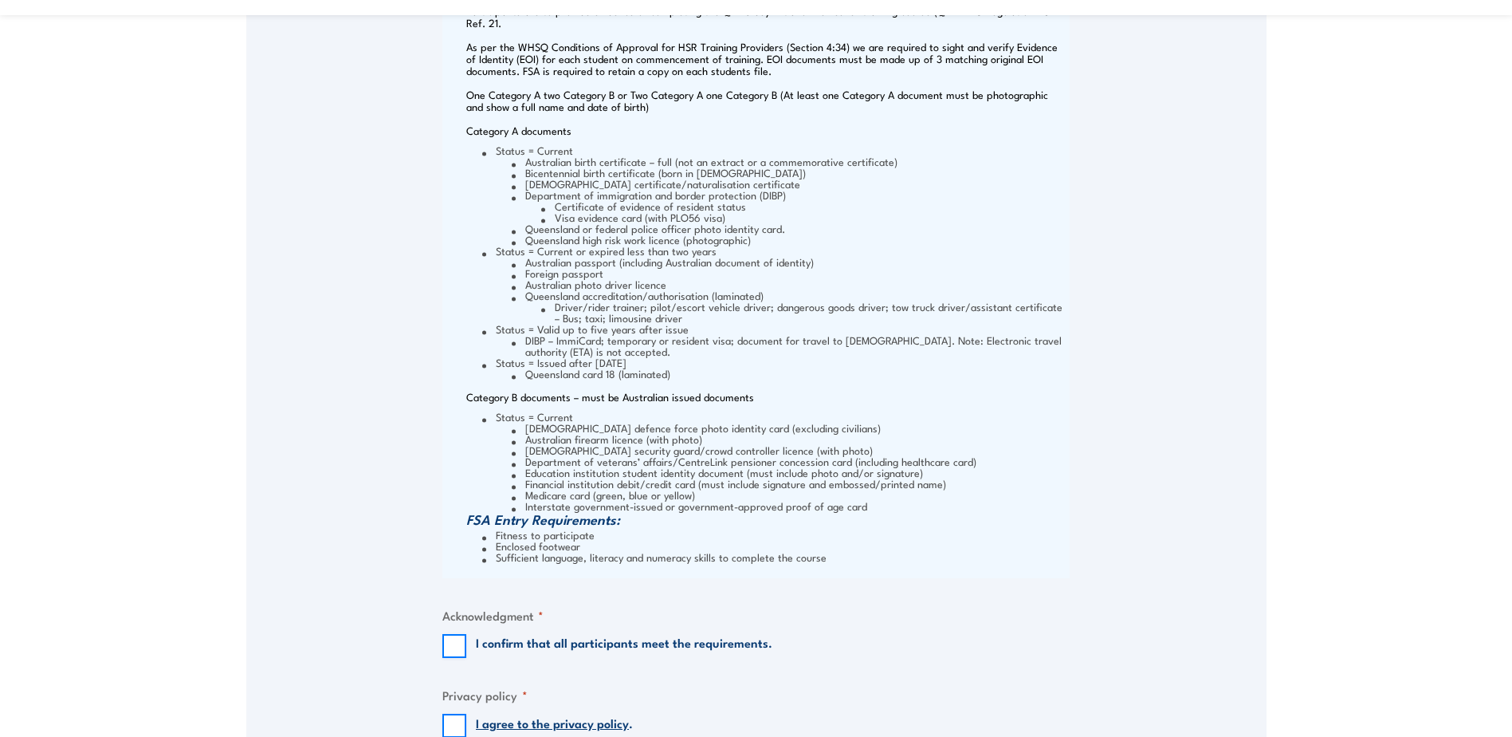
scroll to position [1754, 0]
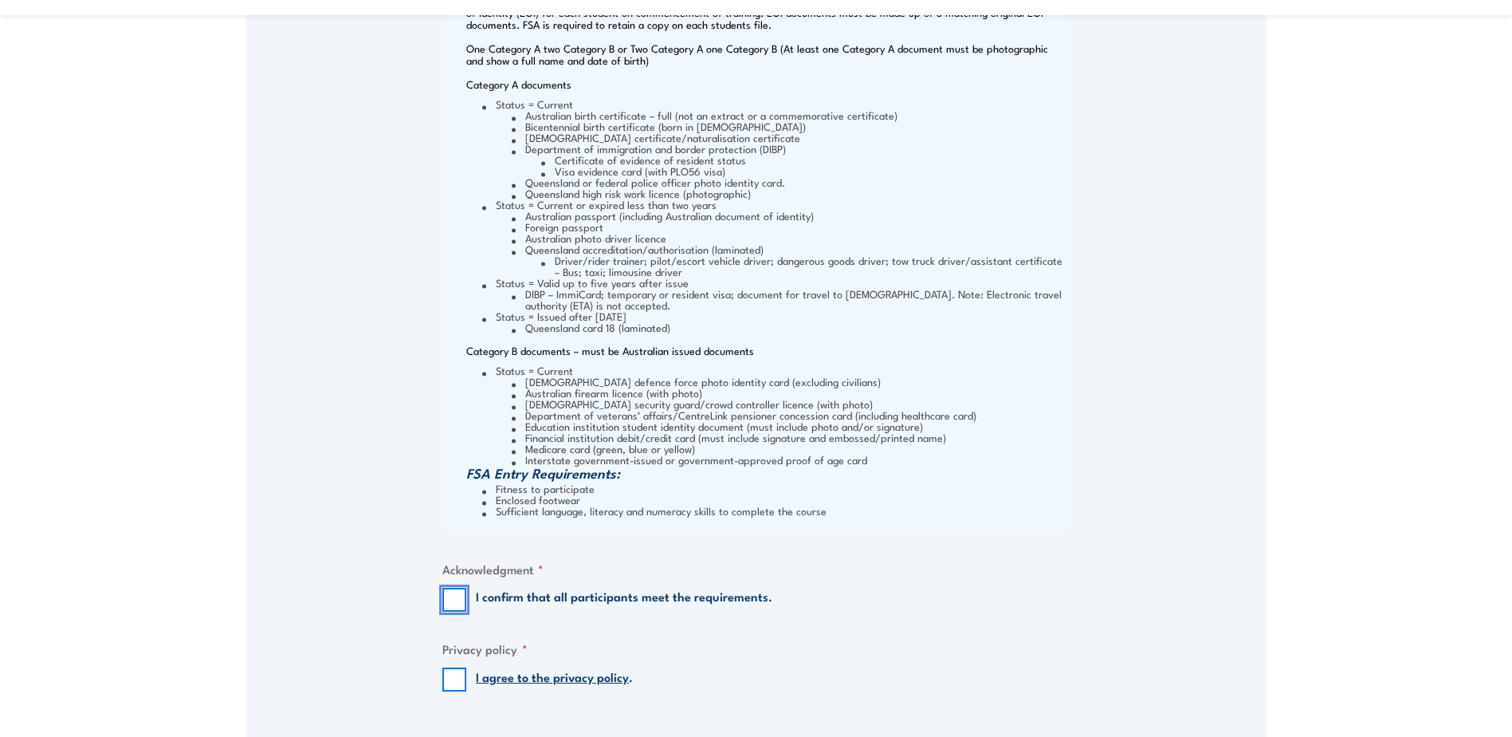
click at [458, 600] on input "I confirm that all participants meet the requirements." at bounding box center [454, 599] width 24 height 24
checkbox input "true"
click at [446, 673] on input "I agree to the privacy policy ." at bounding box center [454, 679] width 24 height 24
checkbox input "true"
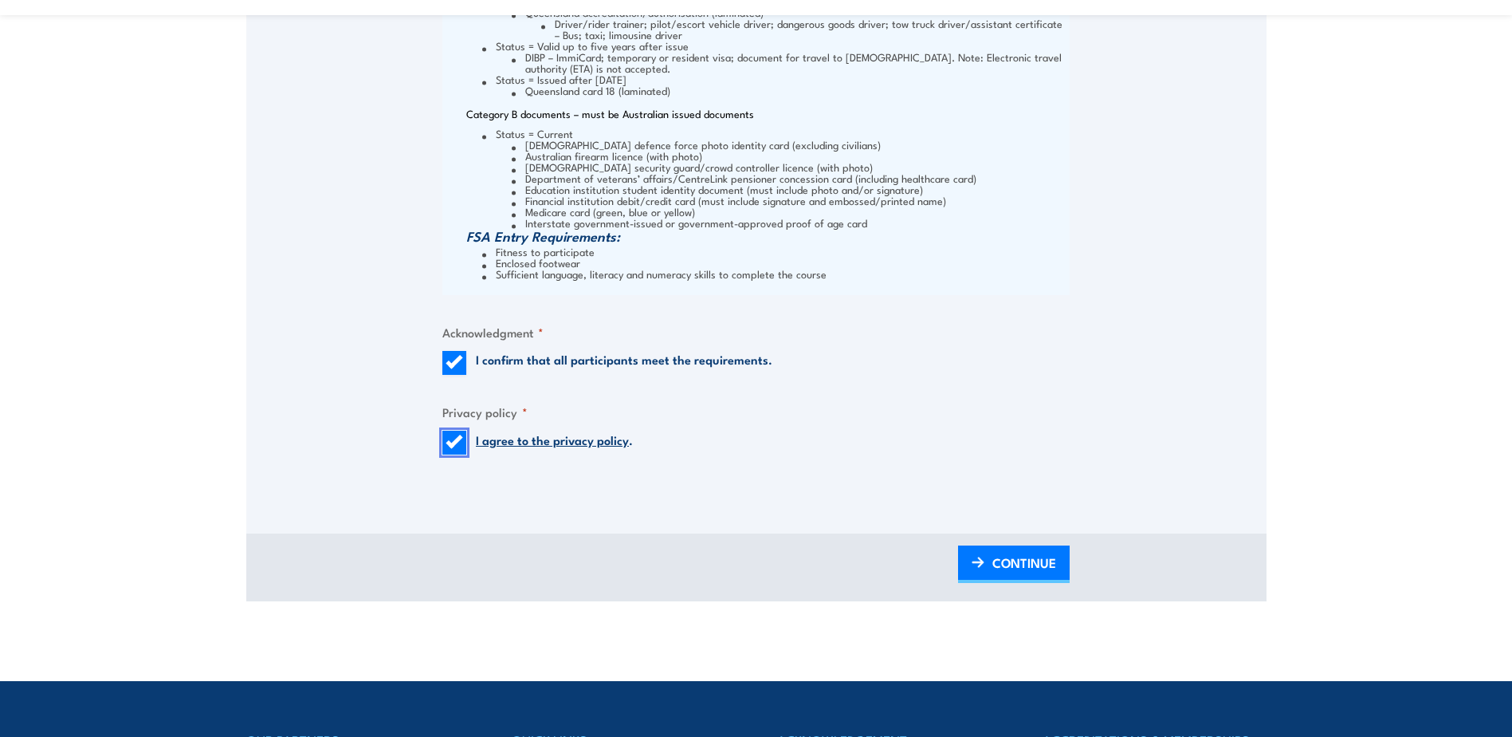
scroll to position [1993, 0]
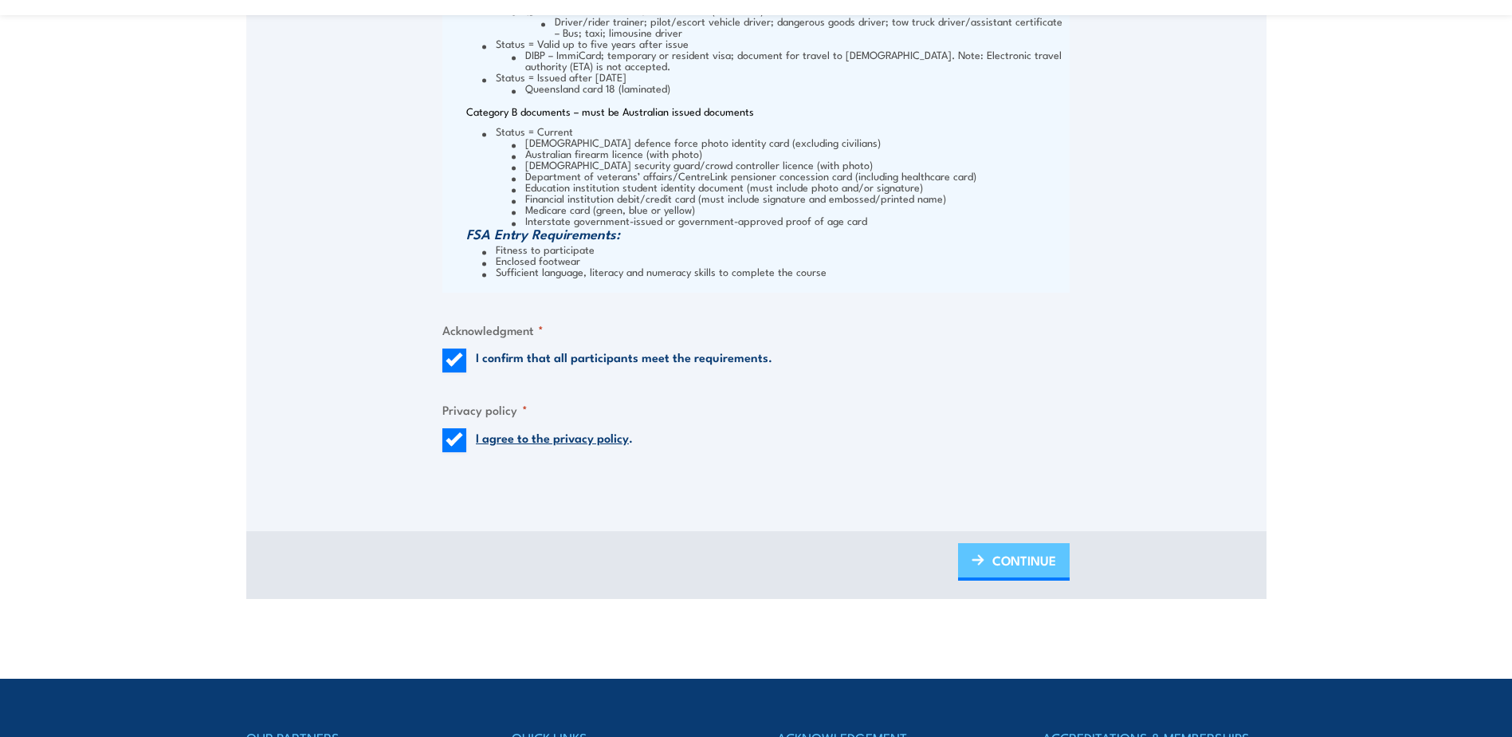
click at [1005, 555] on span "CONTINUE" at bounding box center [1024, 560] width 64 height 42
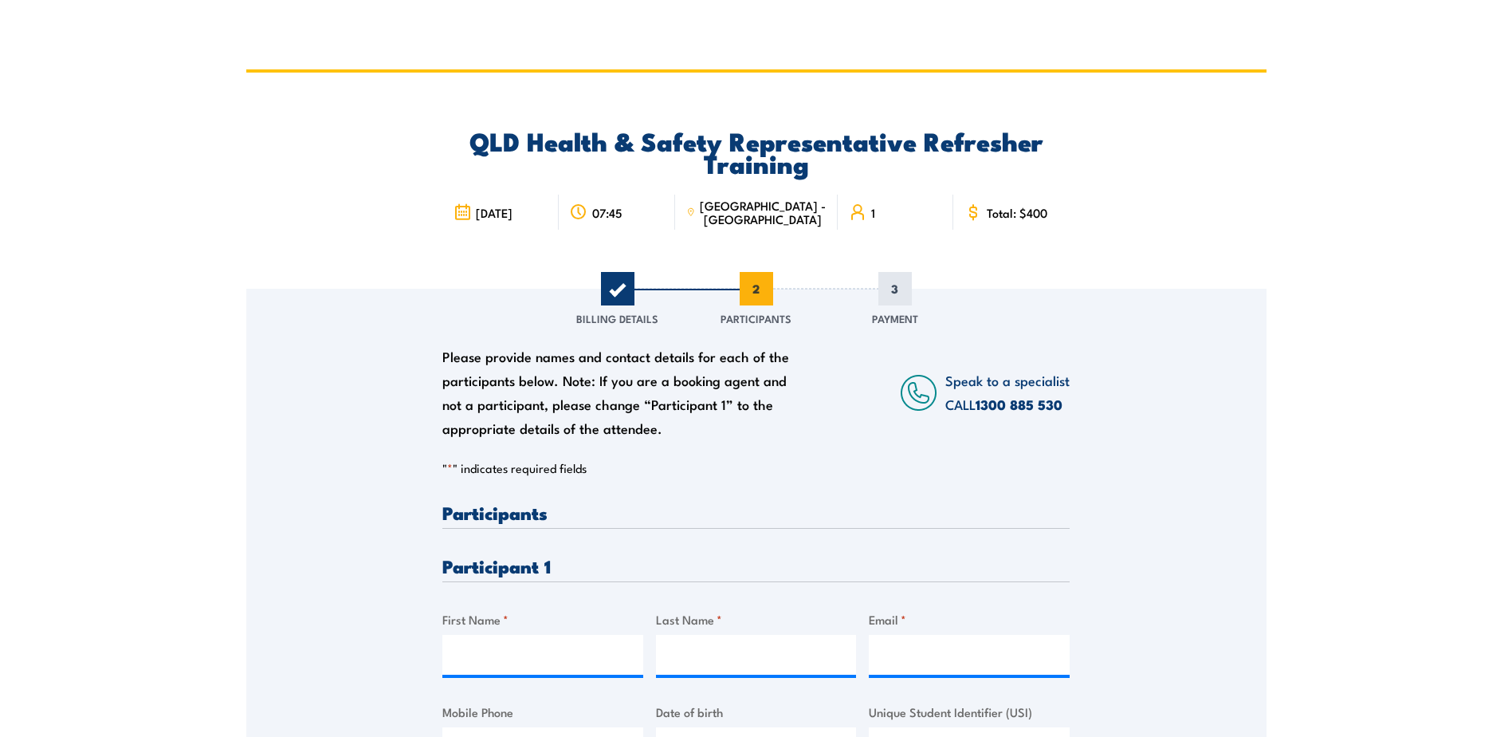
scroll to position [0, 0]
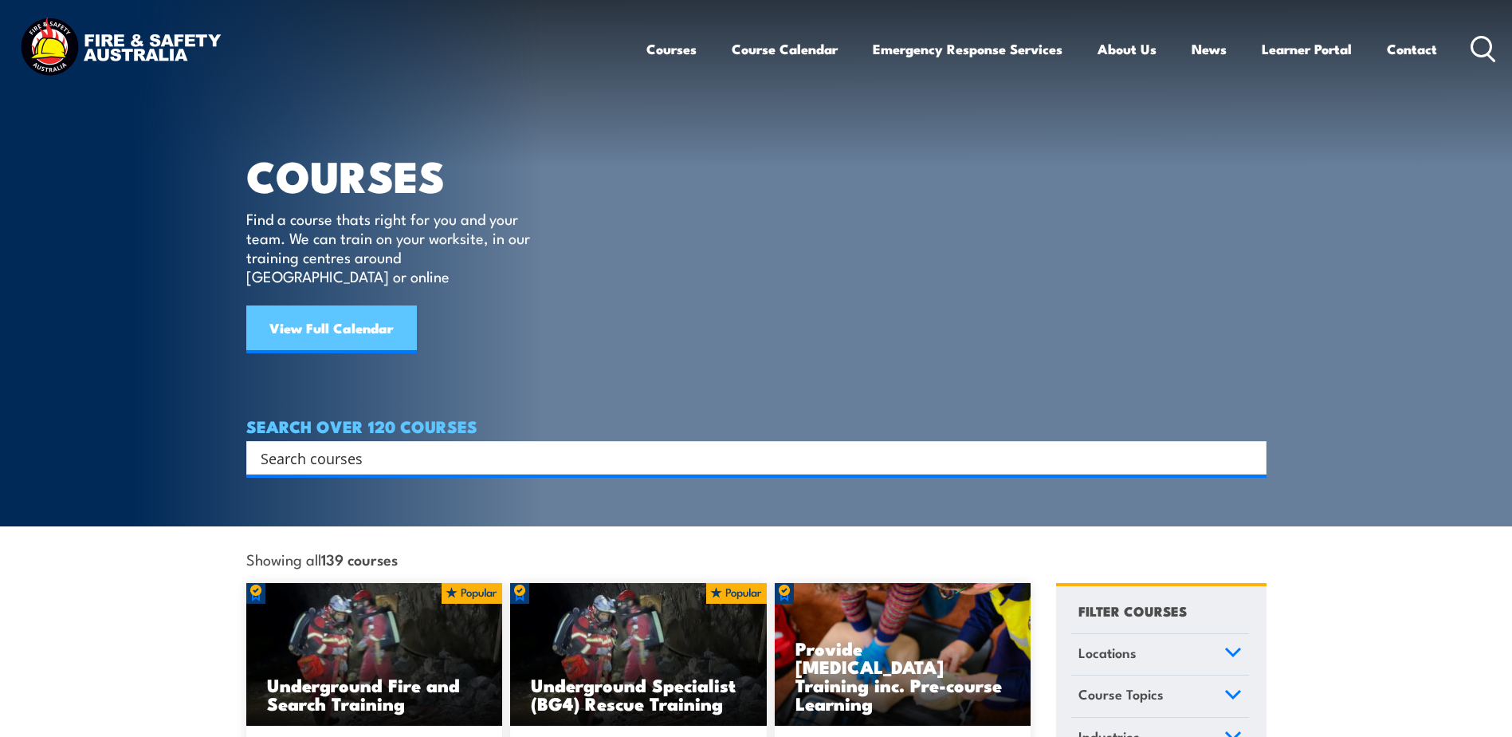
click at [282, 307] on link "View Full Calendar" at bounding box center [331, 329] width 171 height 48
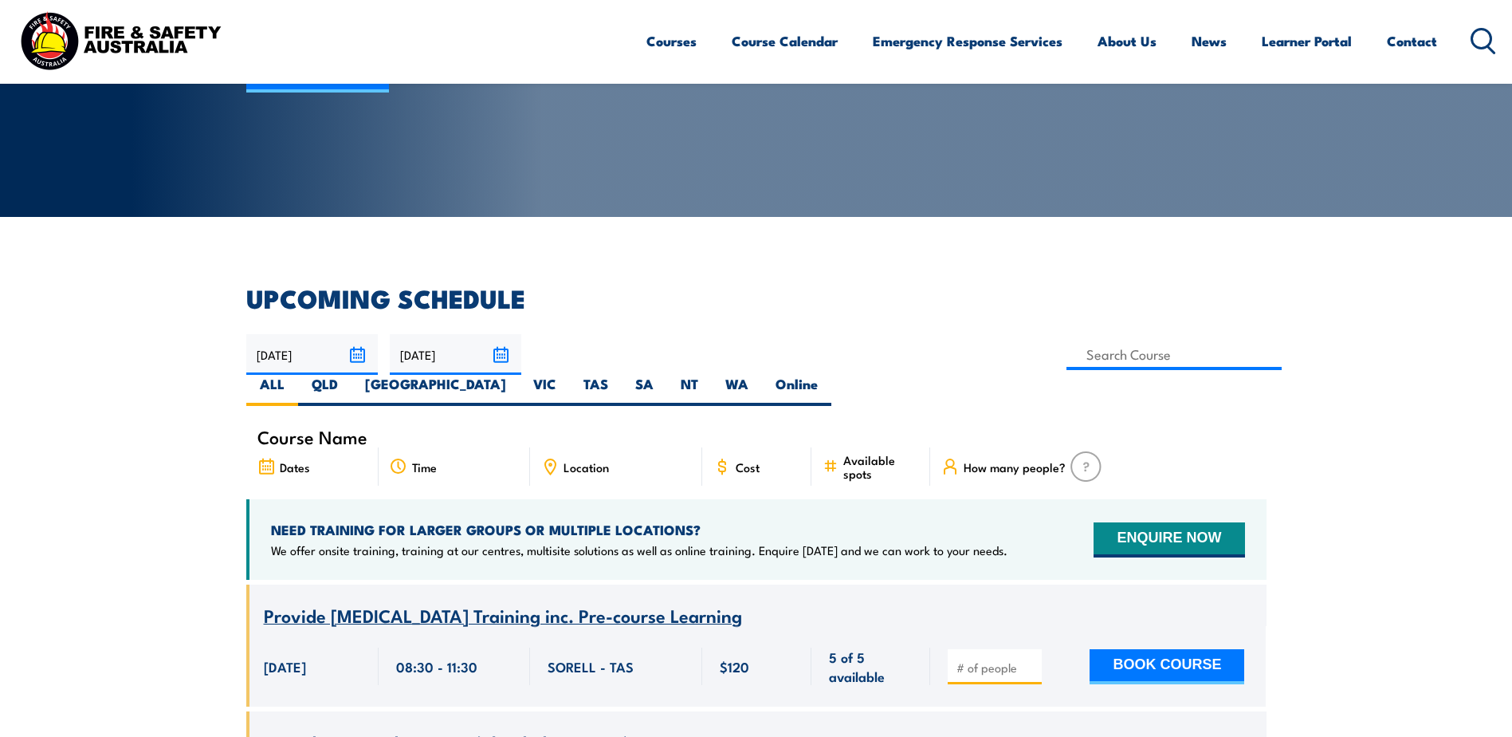
scroll to position [399, 0]
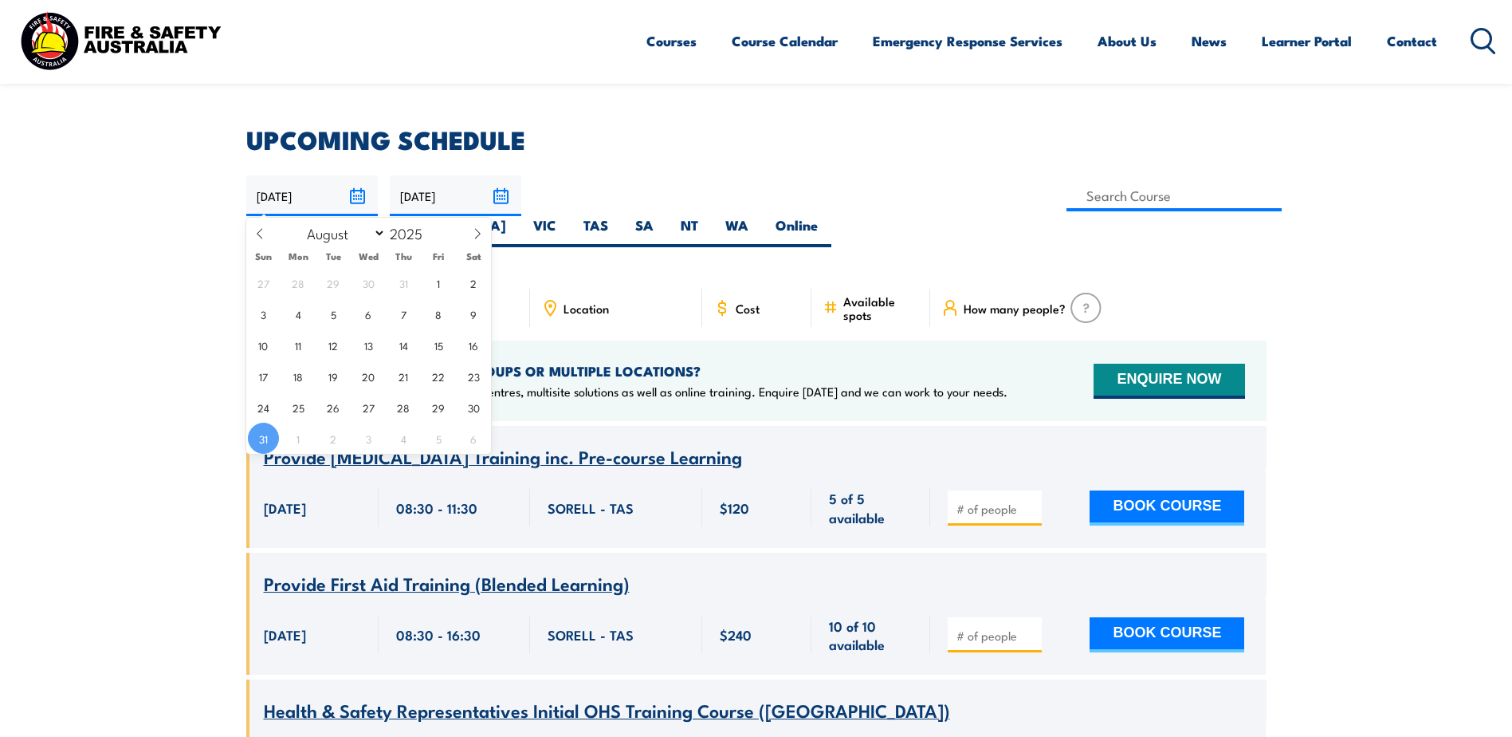
click at [356, 199] on input "[DATE]" at bounding box center [312, 195] width 132 height 41
click at [477, 234] on icon at bounding box center [477, 233] width 11 height 11
select select "10"
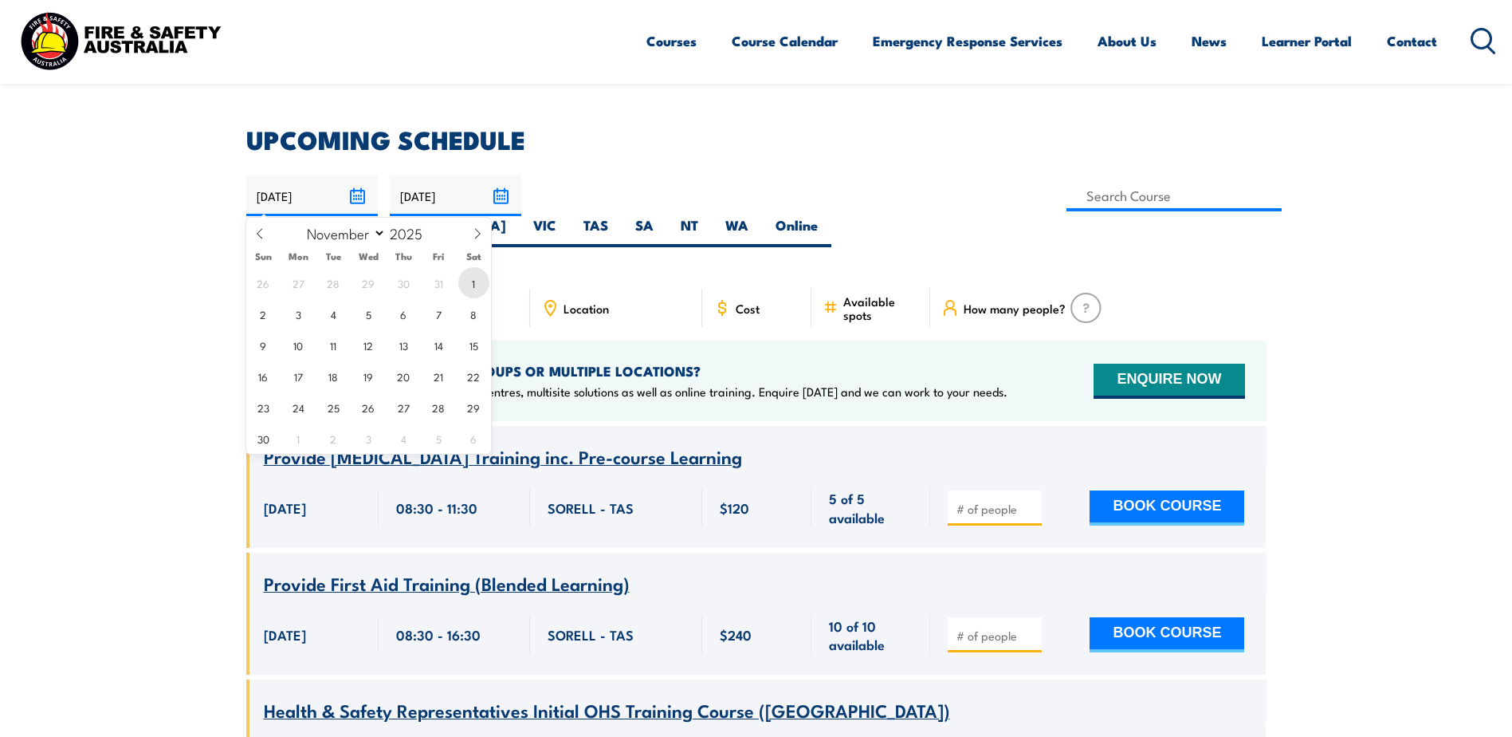
click at [472, 280] on span "1" at bounding box center [473, 282] width 31 height 31
type input "[DATE]"
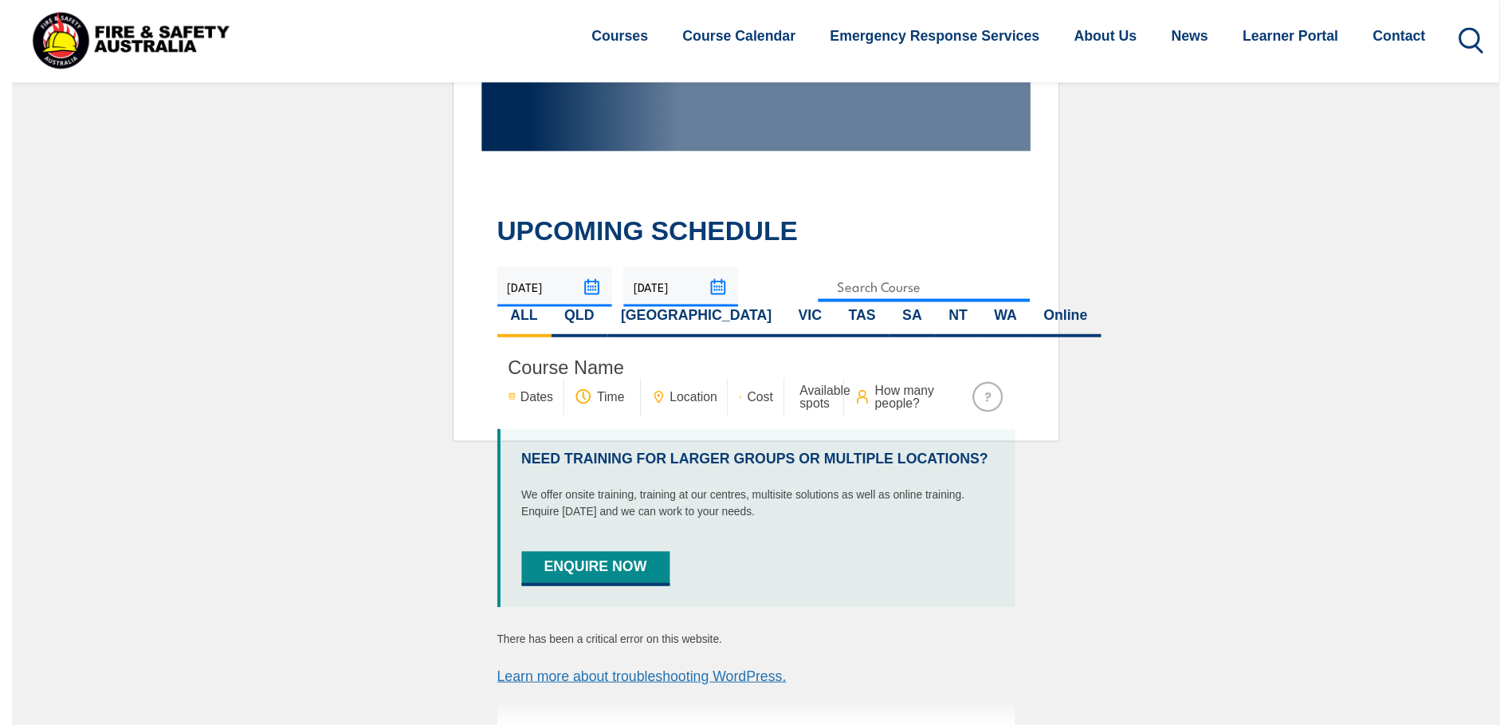
scroll to position [278, 0]
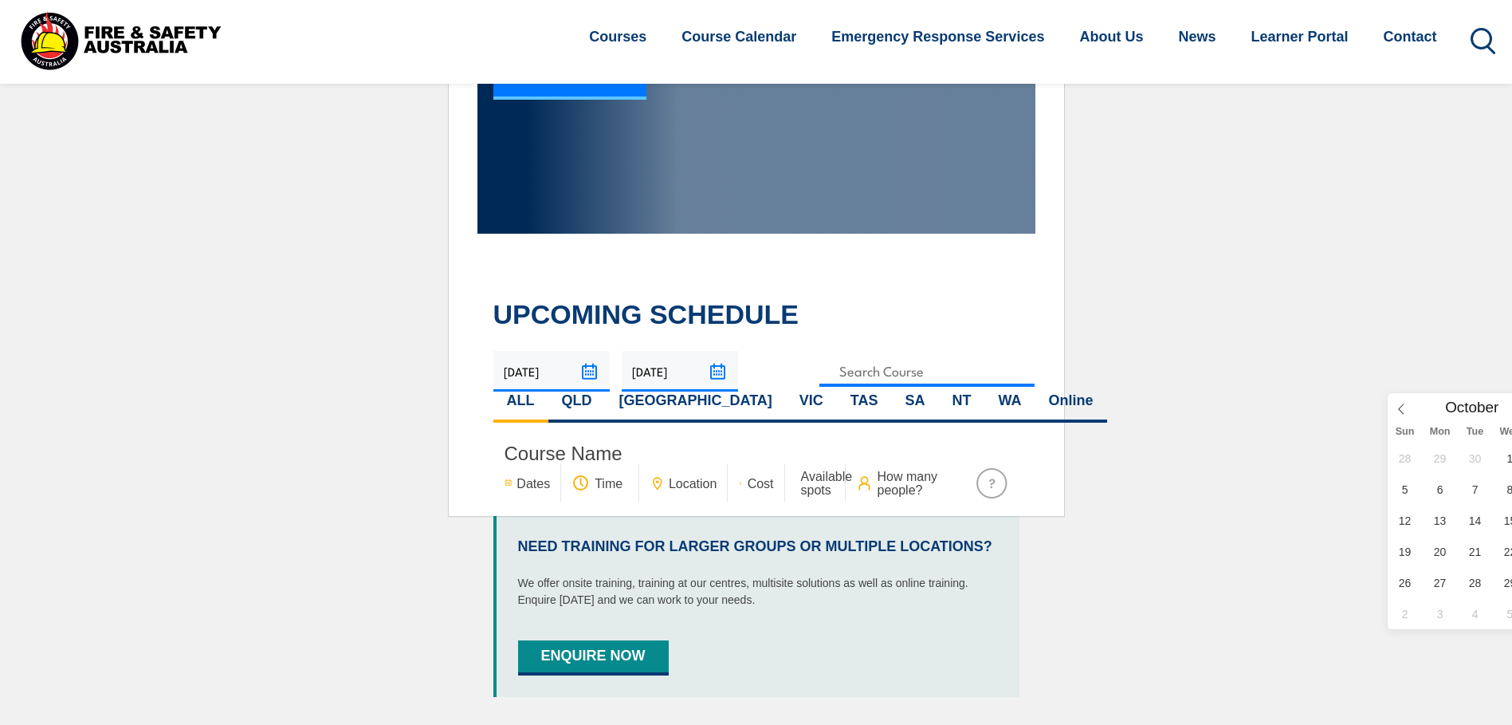
click at [711, 375] on input "[DATE]" at bounding box center [680, 371] width 116 height 41
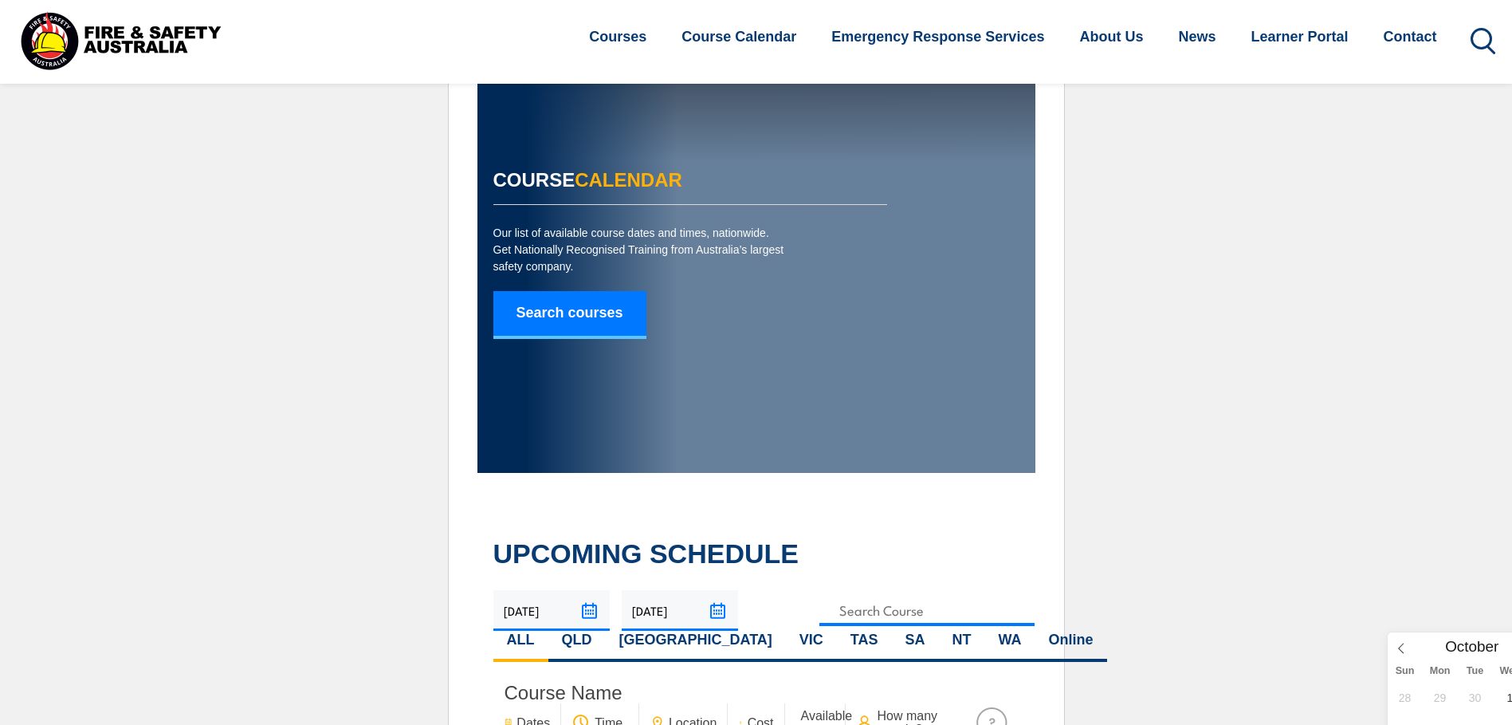
scroll to position [0, 0]
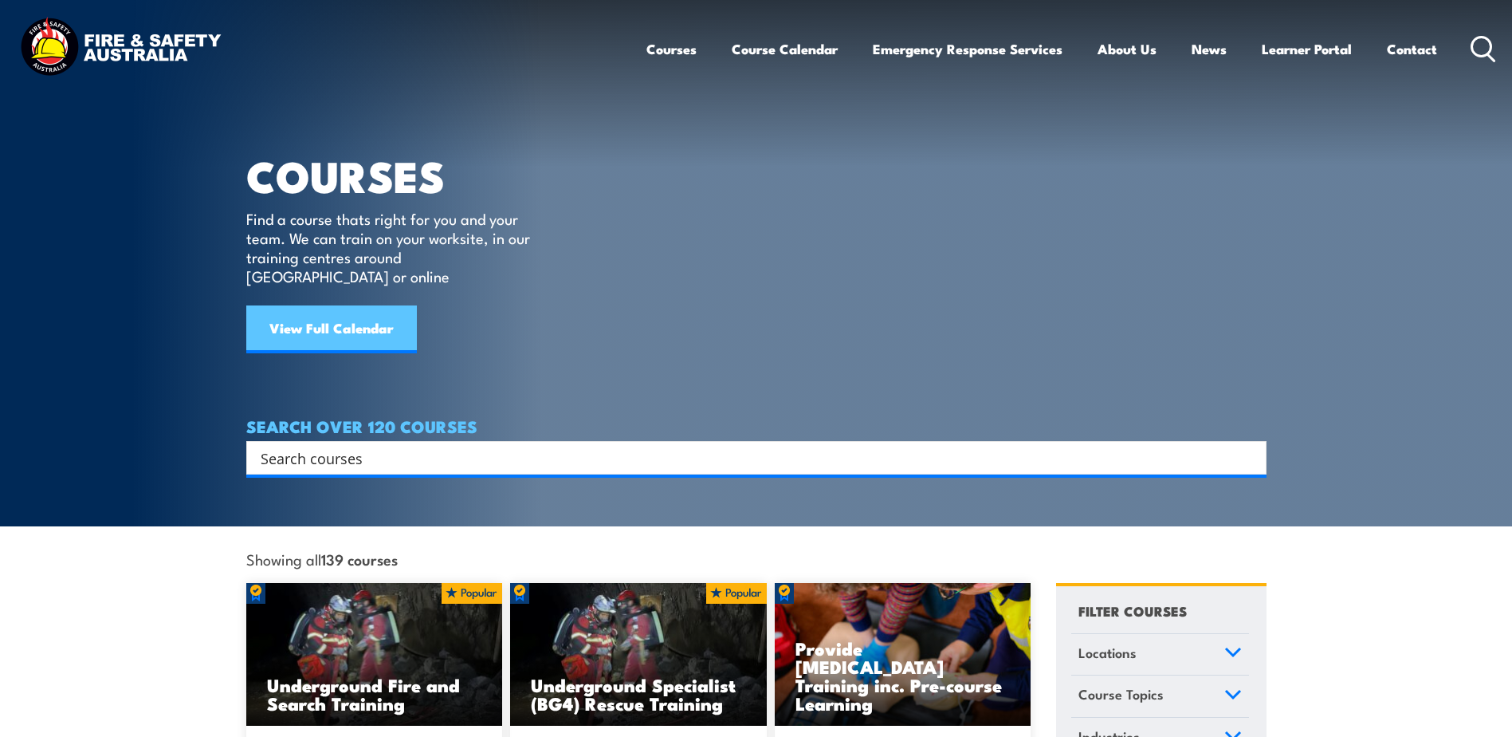
click at [322, 306] on link "View Full Calendar" at bounding box center [331, 329] width 171 height 48
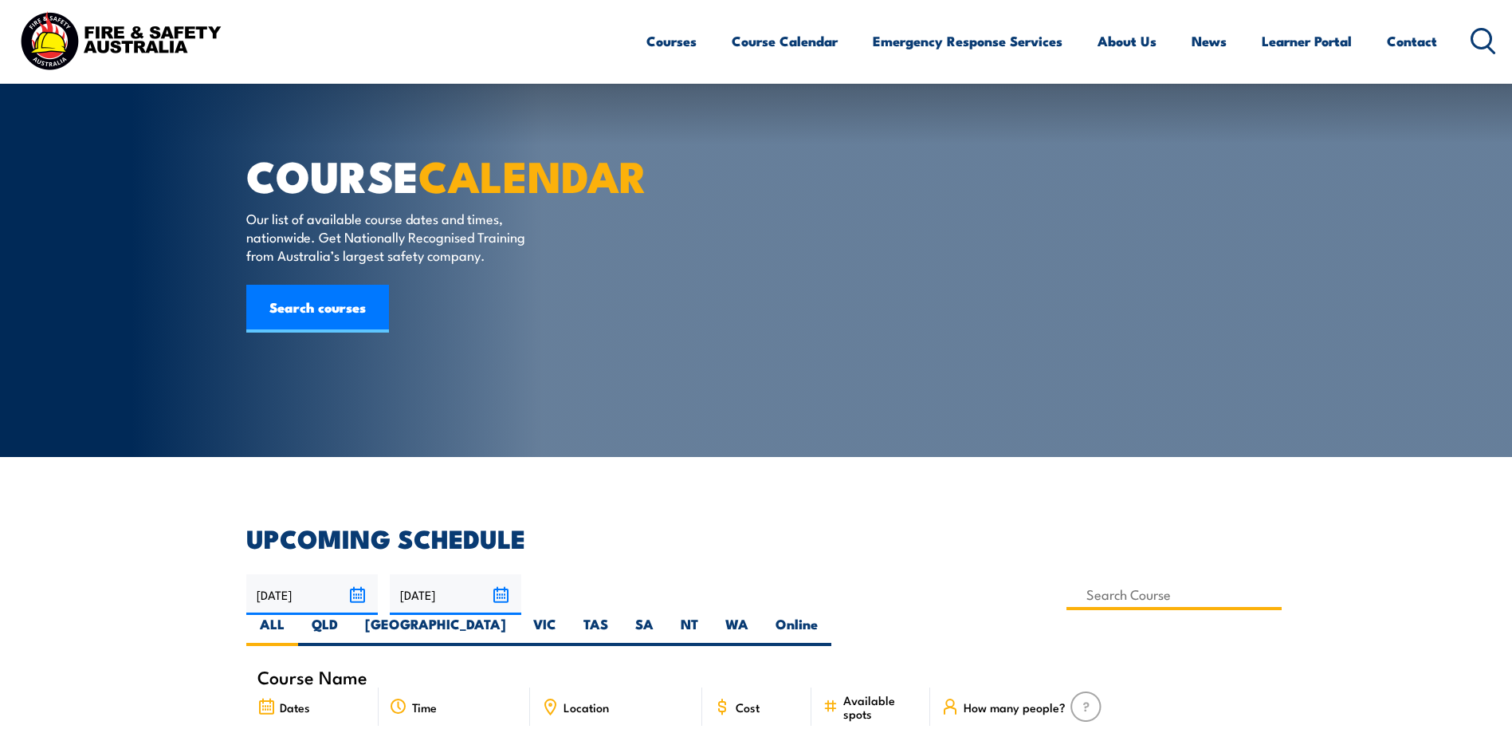
click at [1067, 579] on input at bounding box center [1175, 594] width 216 height 31
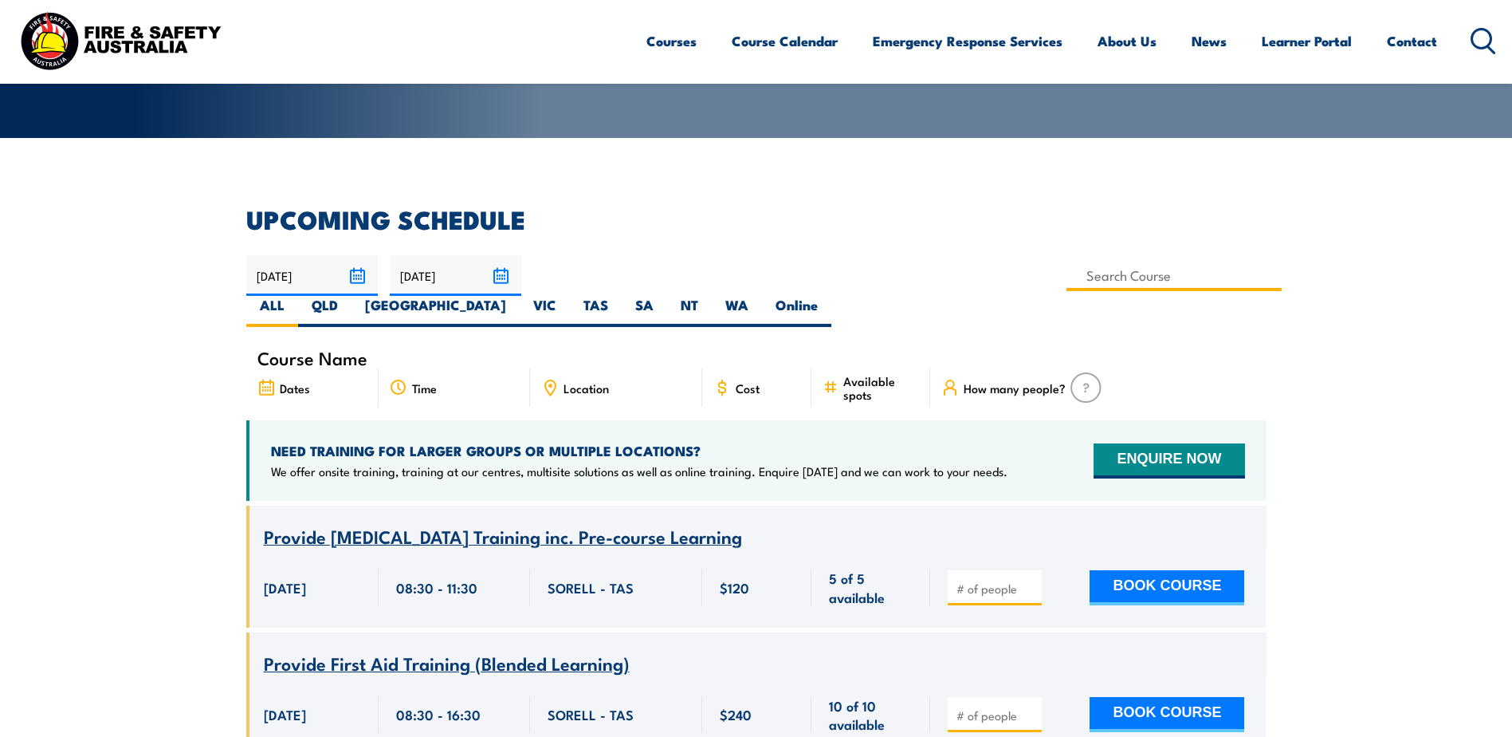
type input "QLD Health & Safety Representative Refresher Training"
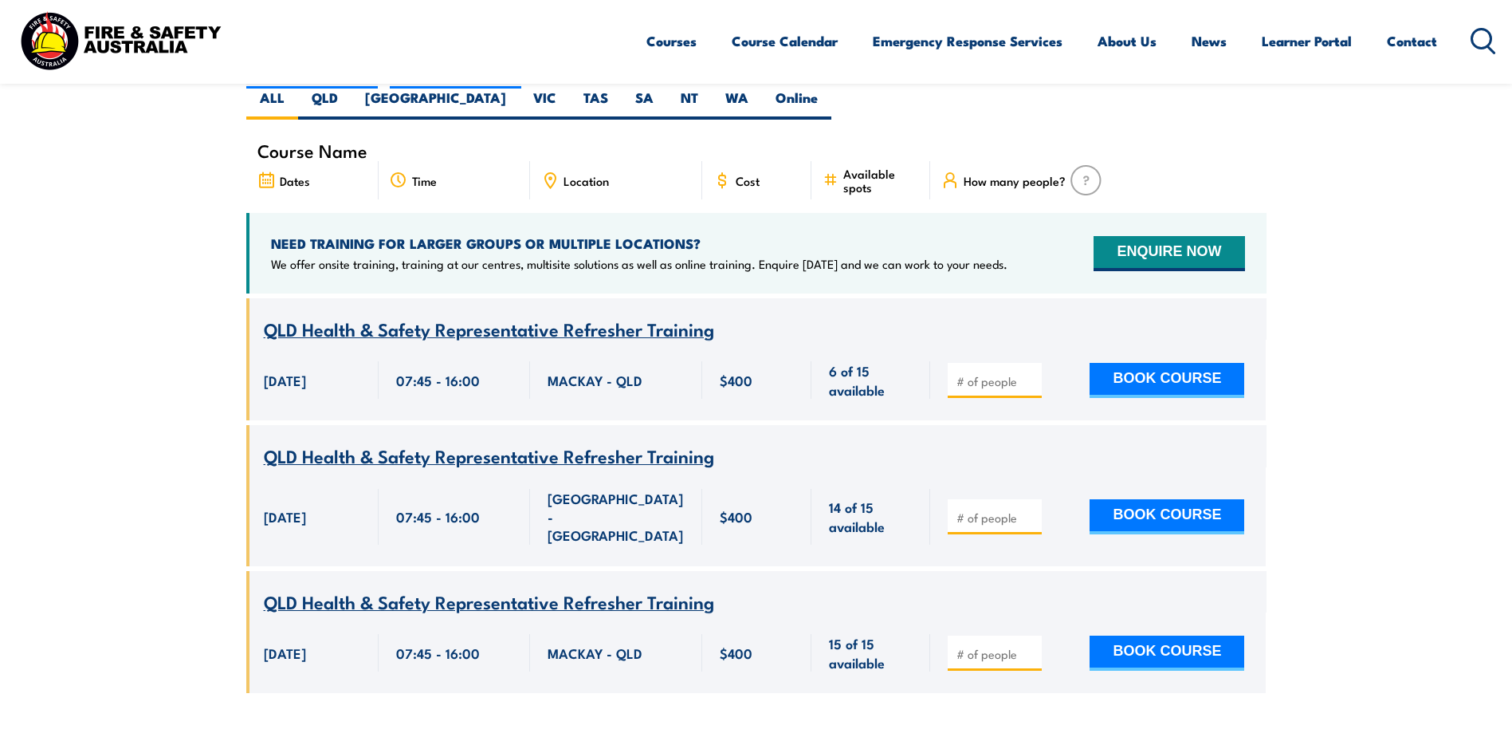
scroll to position [446, 0]
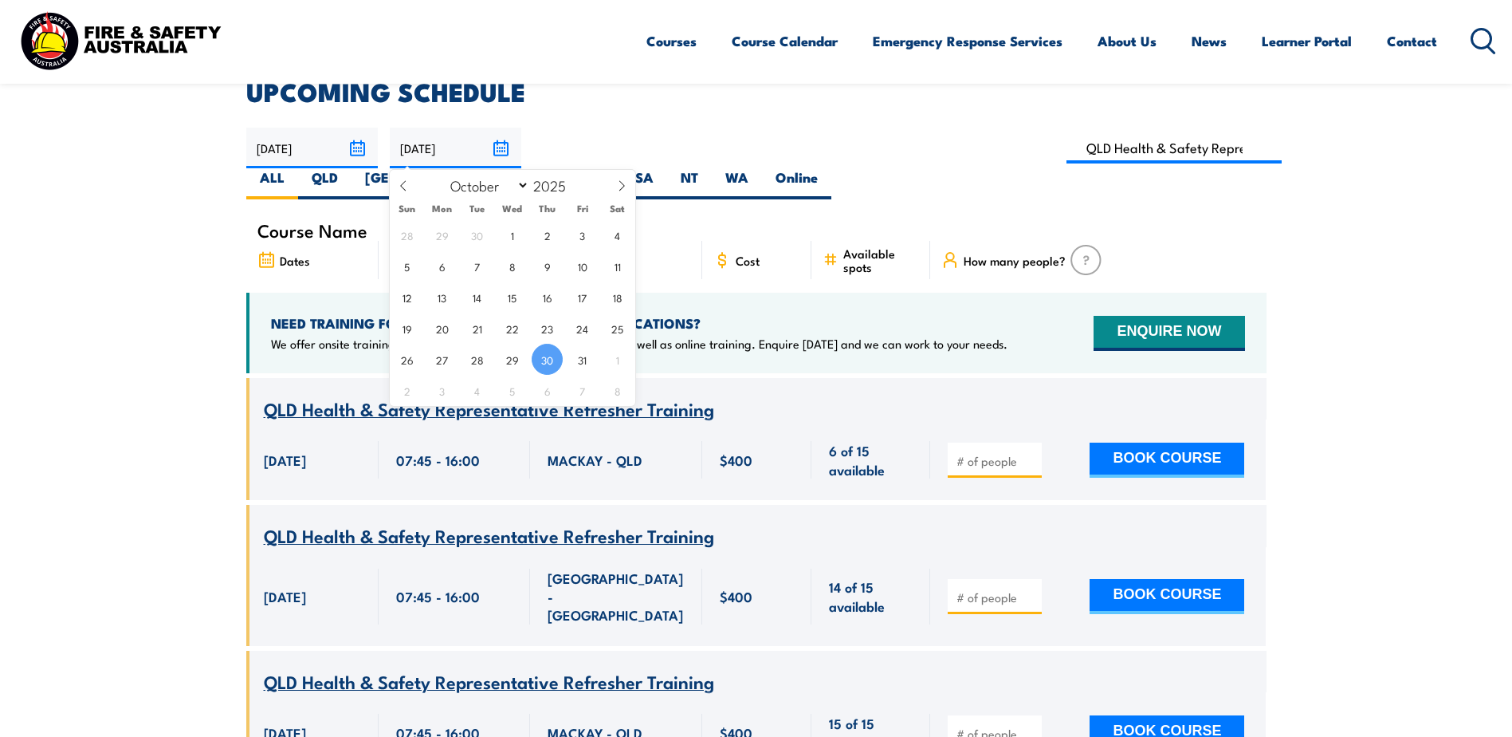
click at [504, 147] on input "[DATE]" at bounding box center [456, 148] width 132 height 41
click at [621, 189] on icon at bounding box center [622, 186] width 6 height 10
select select "10"
click at [417, 391] on span "30" at bounding box center [406, 390] width 31 height 31
type input "[DATE]"
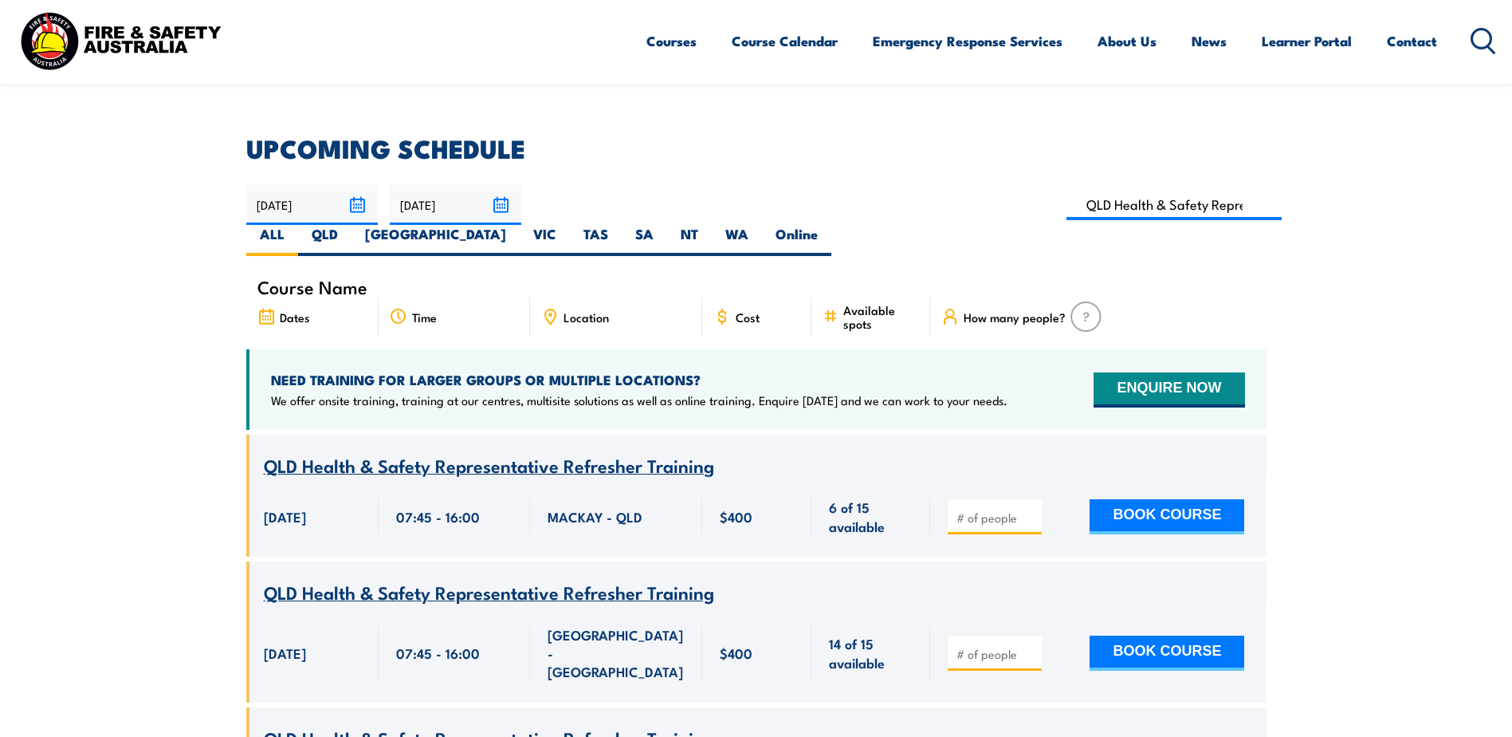
scroll to position [367, 0]
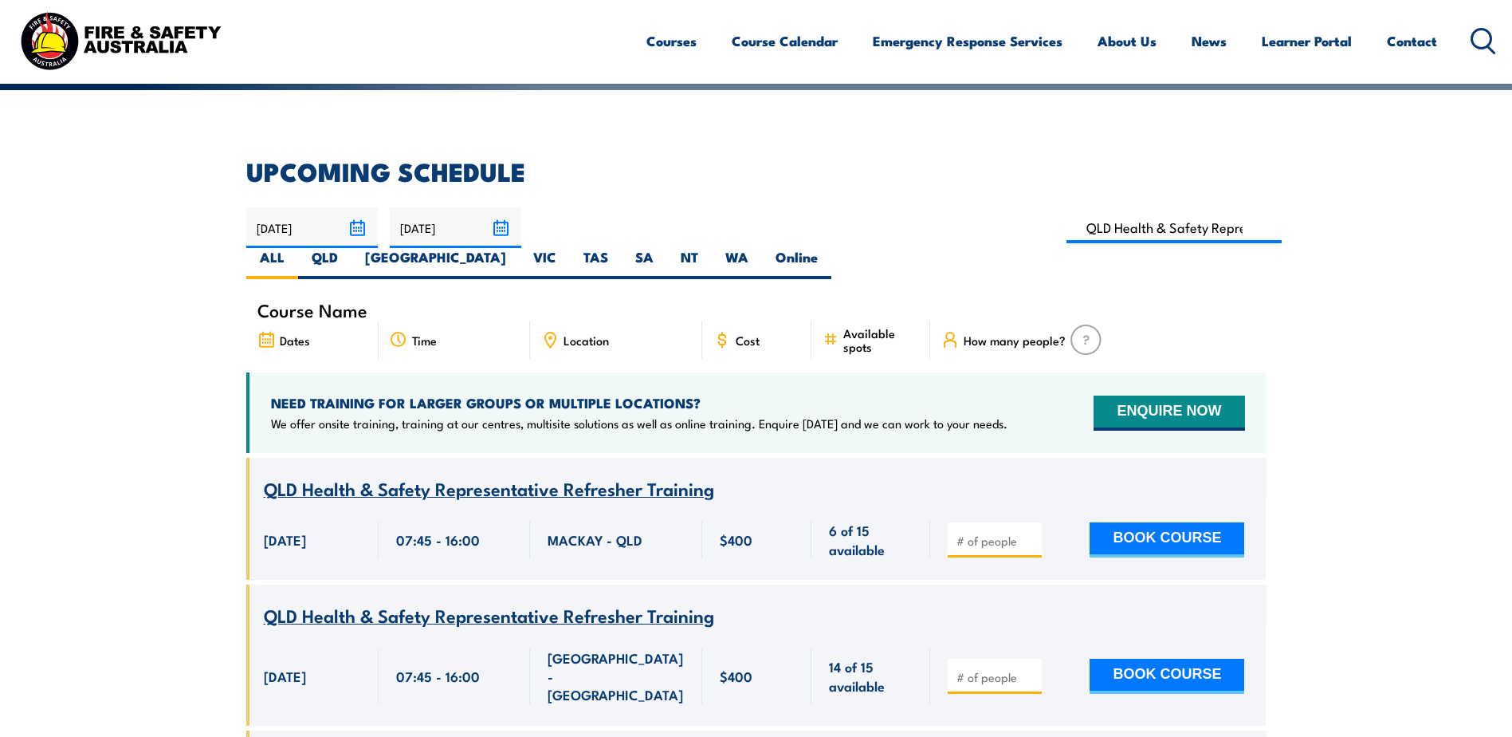
click at [356, 229] on input "[DATE]" at bounding box center [312, 227] width 132 height 41
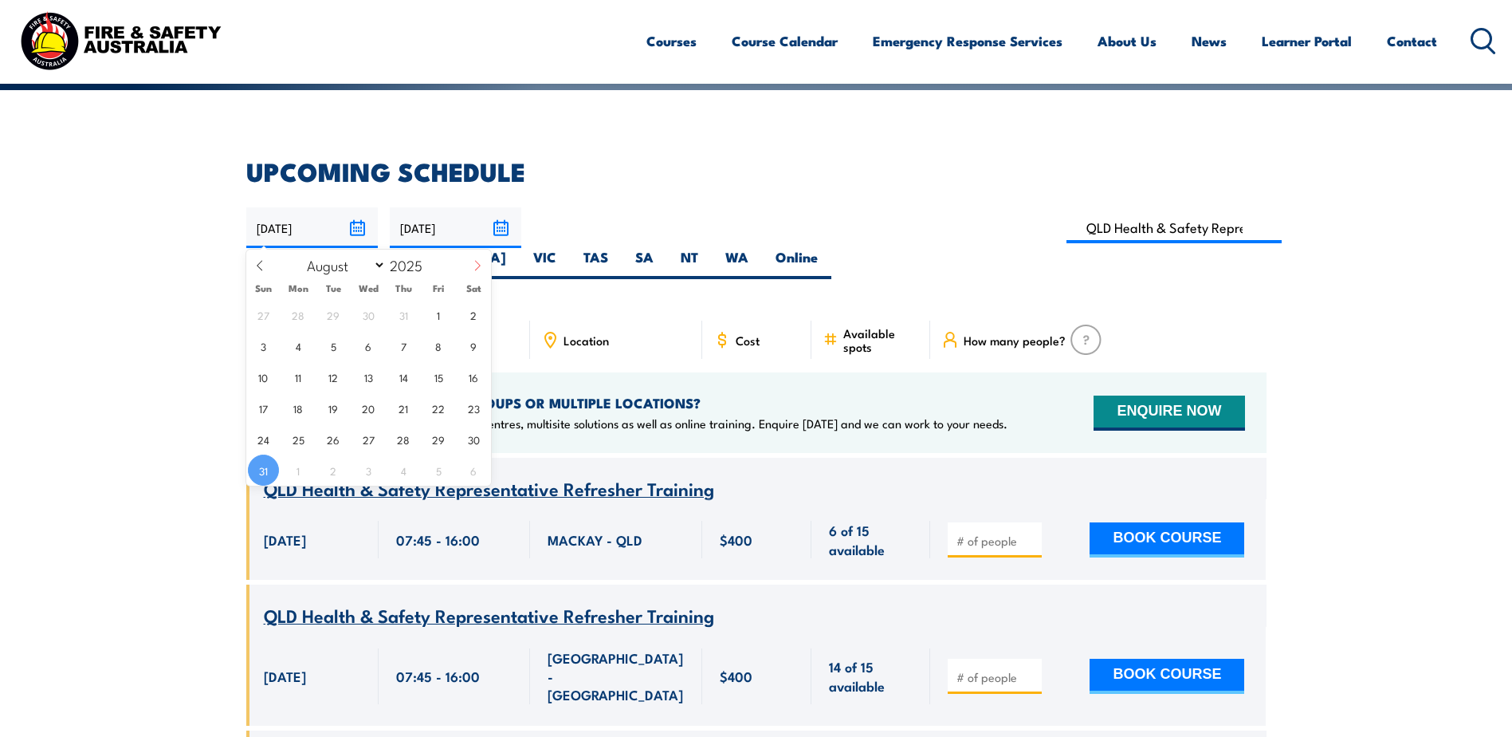
click at [474, 263] on icon at bounding box center [477, 265] width 11 height 11
click at [475, 263] on icon at bounding box center [477, 265] width 11 height 11
click at [476, 263] on icon at bounding box center [477, 265] width 11 height 11
select select "10"
click at [466, 317] on span "1" at bounding box center [473, 314] width 31 height 31
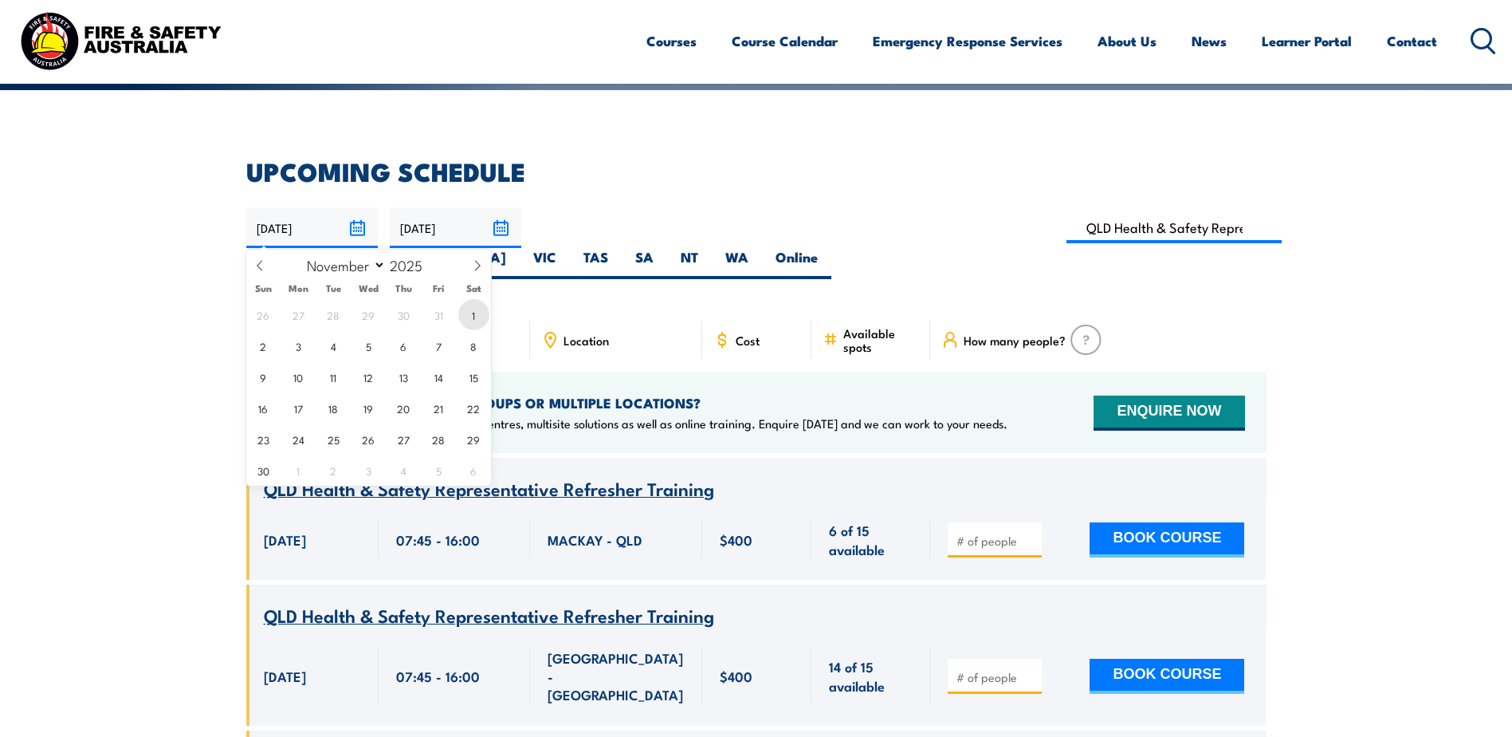
type input "[DATE]"
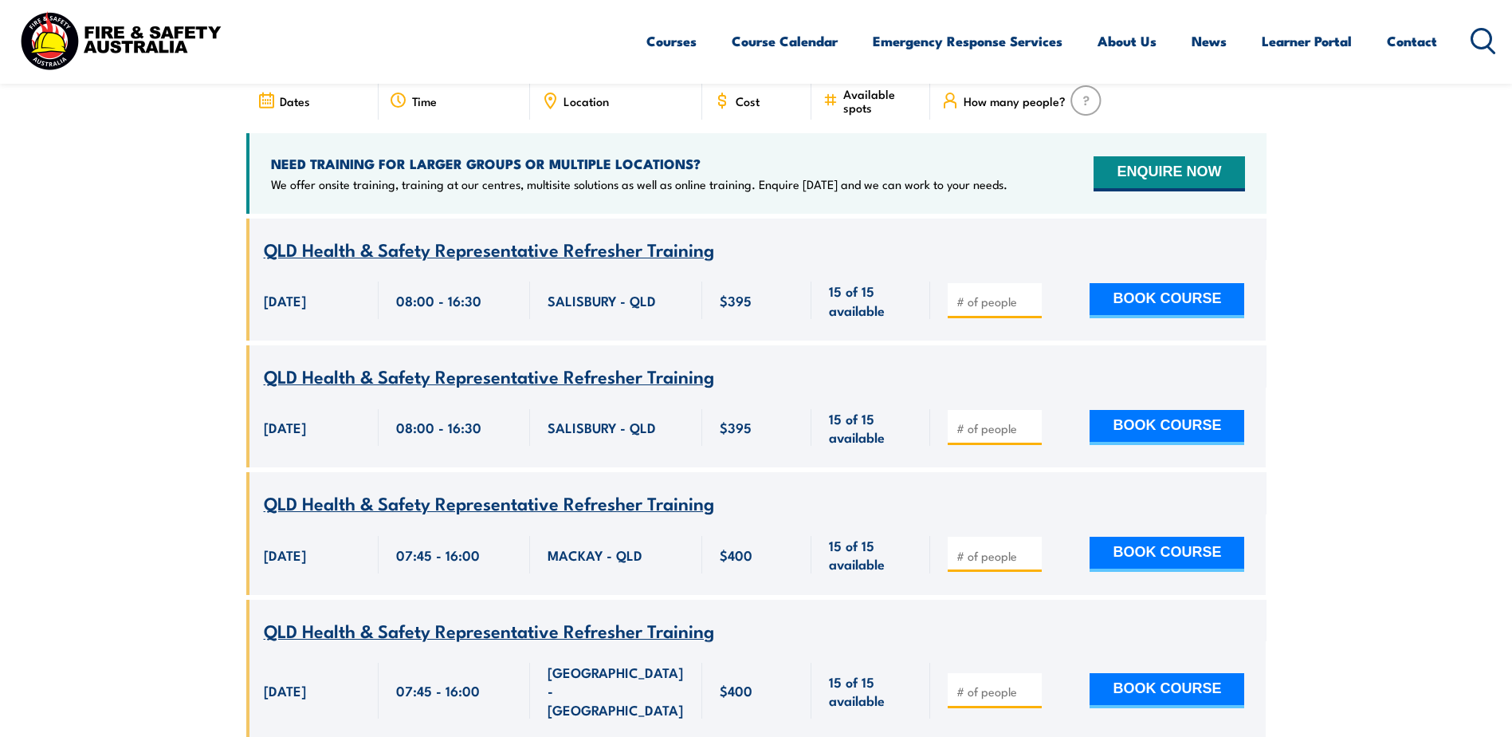
scroll to position [686, 0]
